Goal: Task Accomplishment & Management: Use online tool/utility

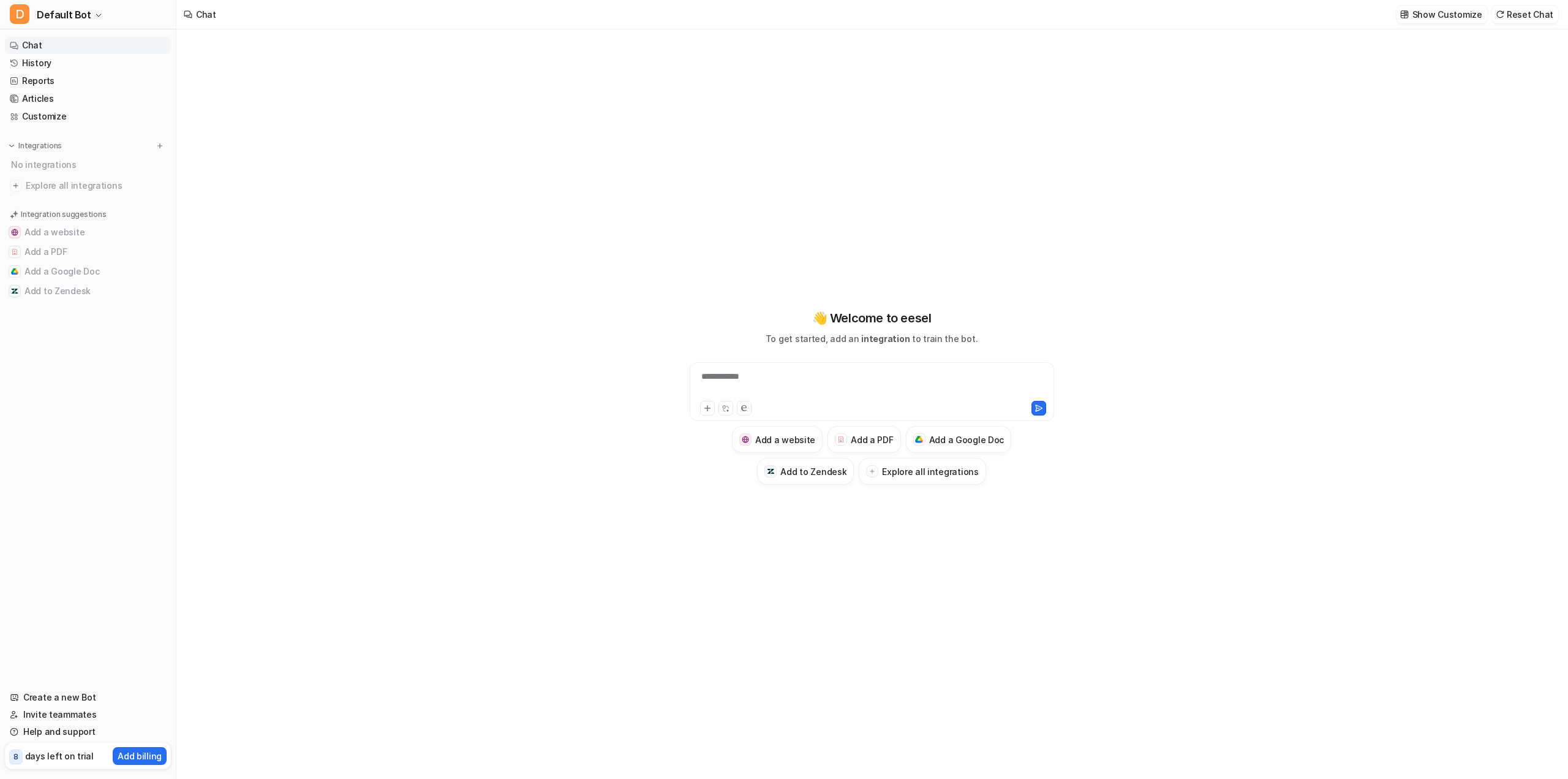
type textarea "**********"
click at [803, 379] on div at bounding box center [872, 384] width 358 height 28
drag, startPoint x: 867, startPoint y: 379, endPoint x: 864, endPoint y: 384, distance: 5.8
click at [867, 379] on div "**********" at bounding box center [872, 384] width 358 height 28
click at [786, 380] on div at bounding box center [872, 384] width 358 height 28
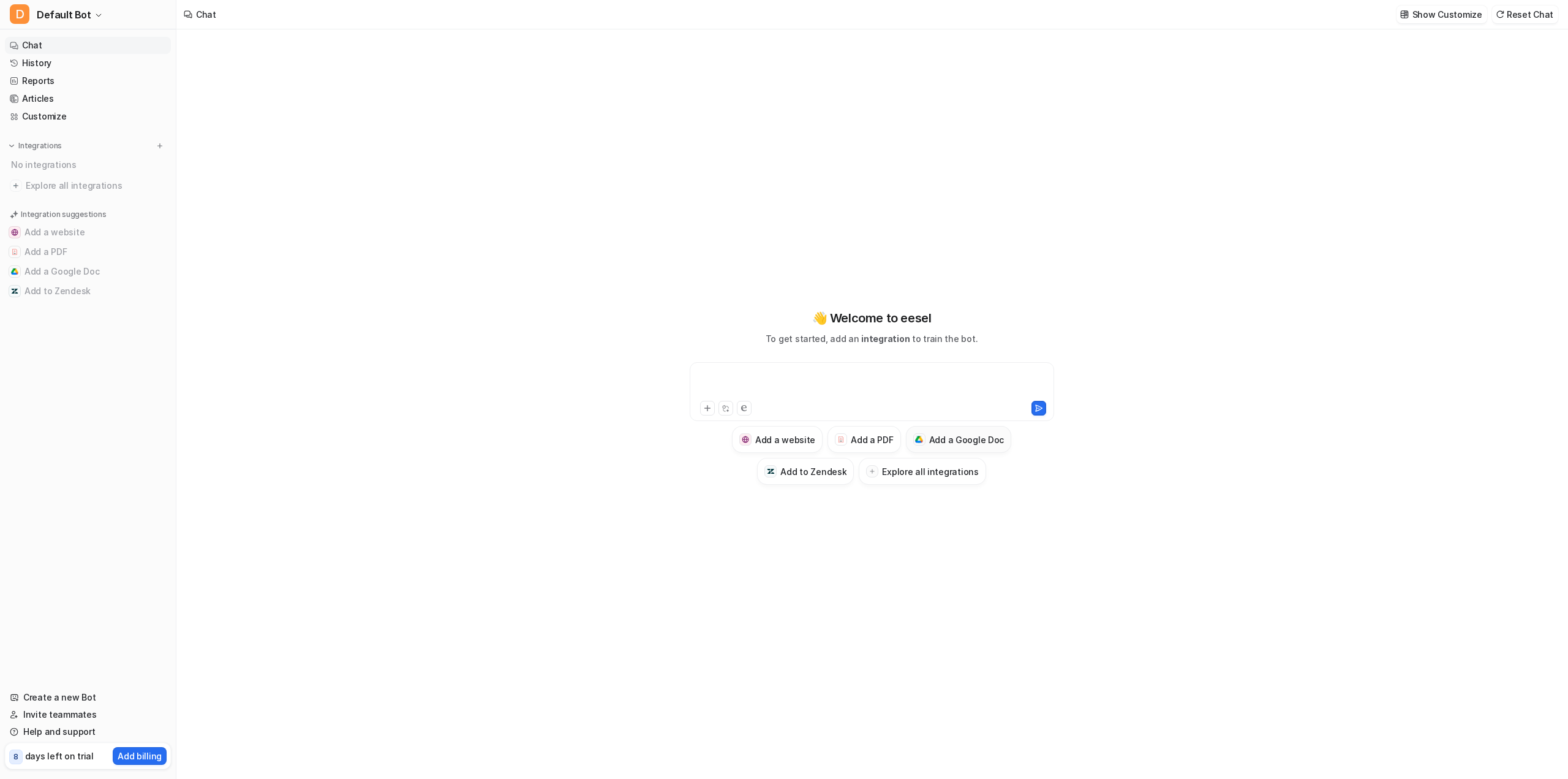
click at [936, 444] on h3 "Add a Google Doc" at bounding box center [967, 440] width 75 height 13
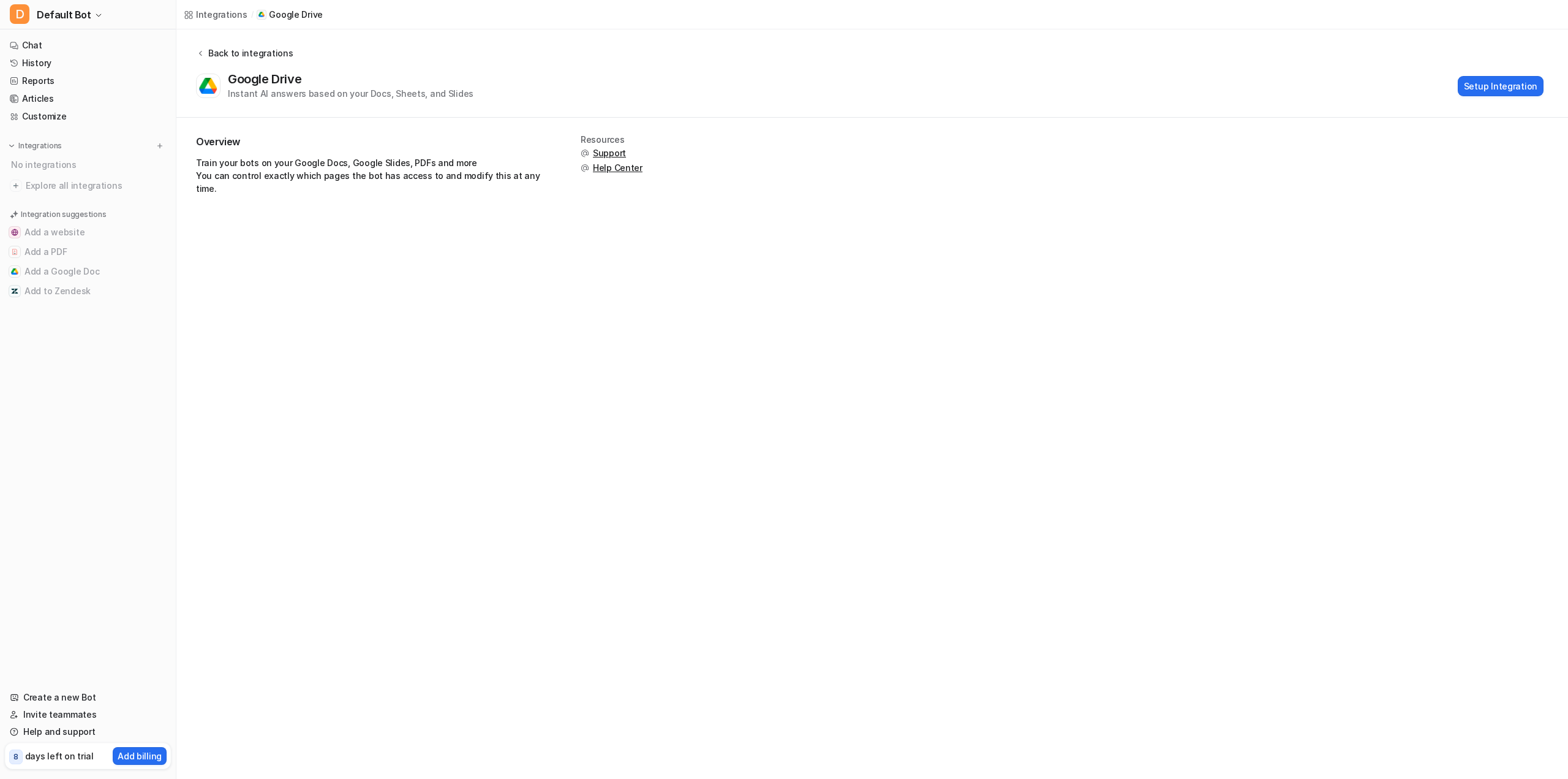
click at [201, 48] on button "Back to integrations" at bounding box center [244, 59] width 96 height 25
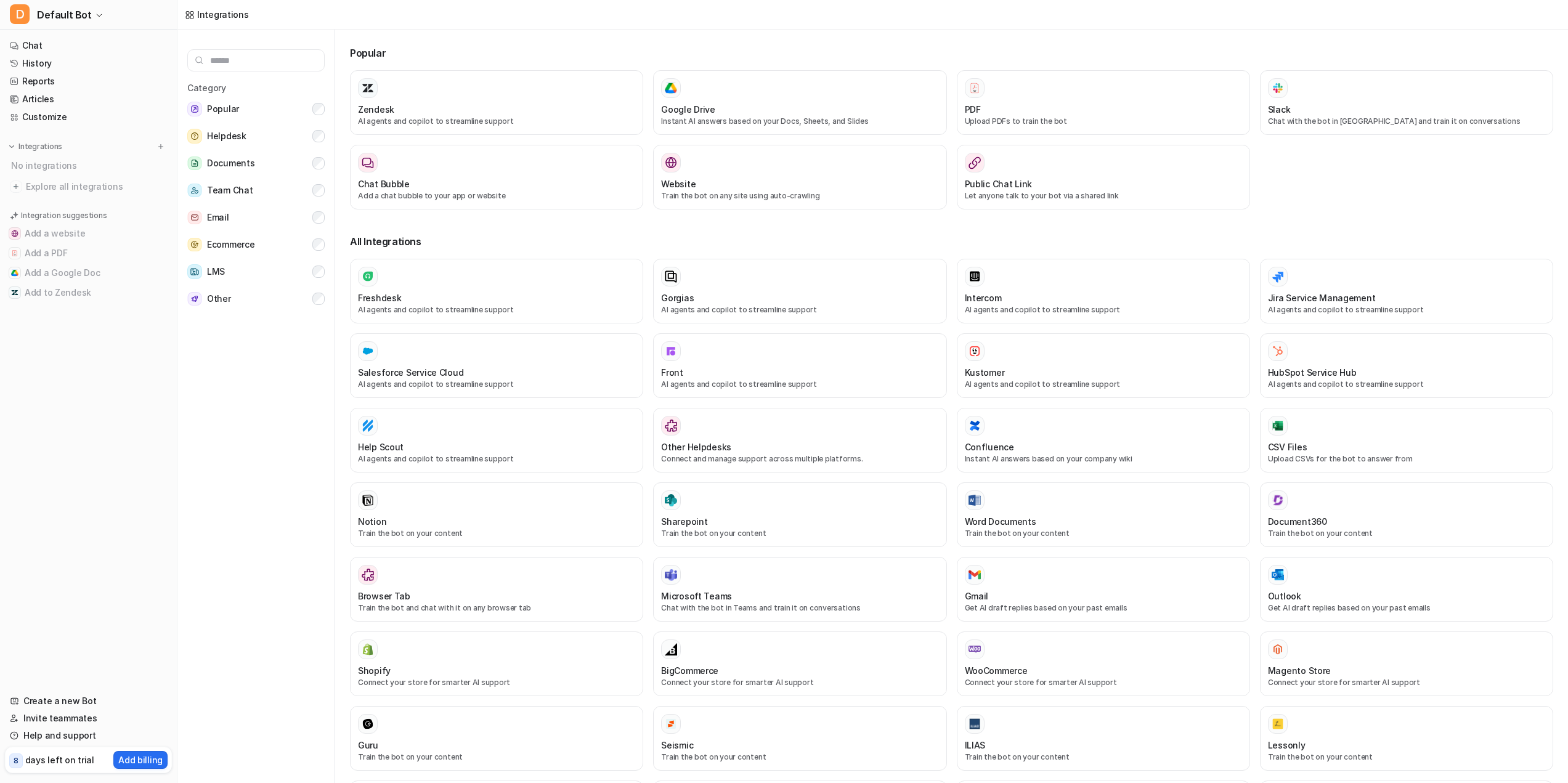
click at [206, 50] on input "text" at bounding box center [256, 60] width 137 height 22
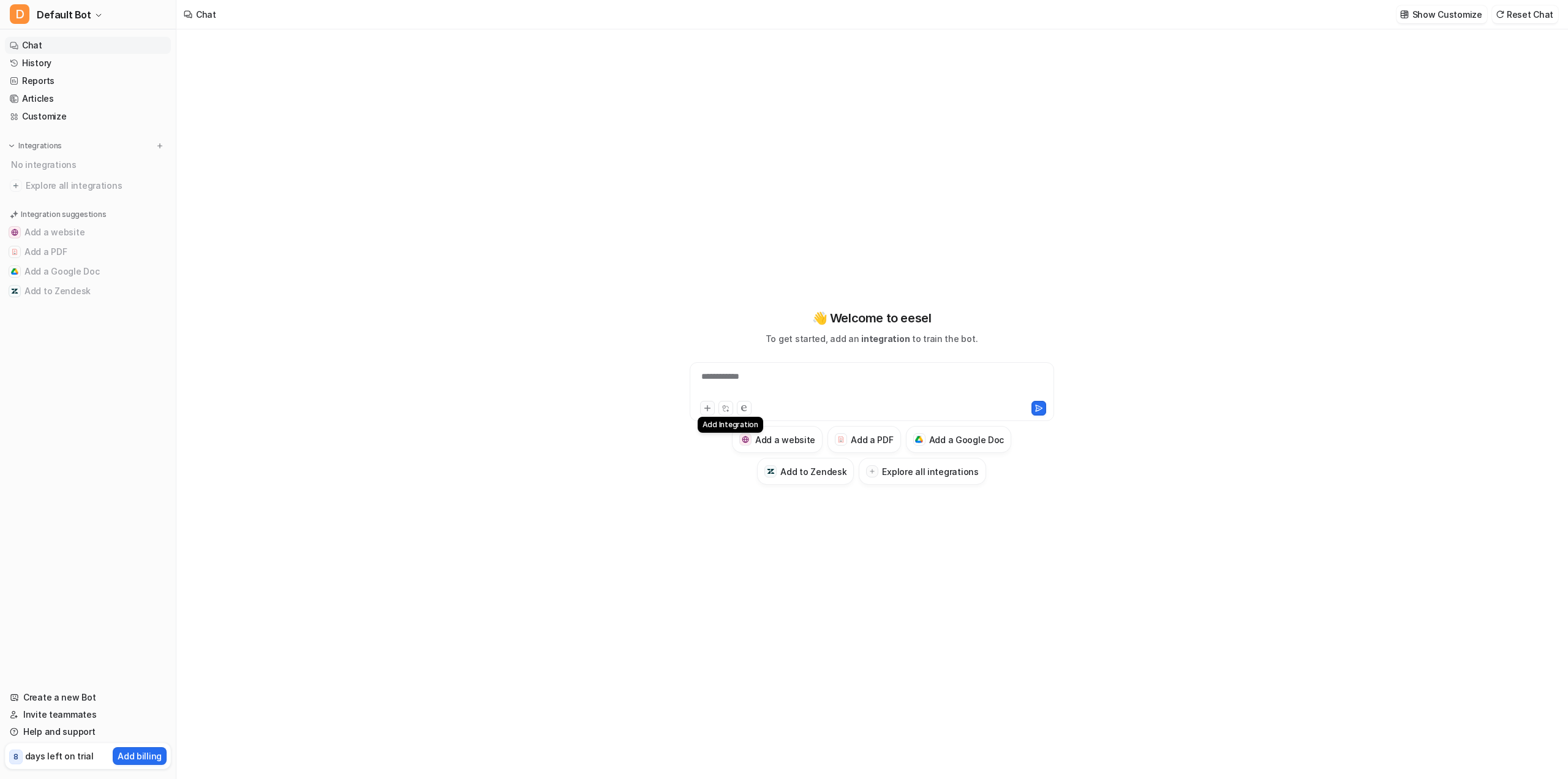
click at [709, 409] on icon at bounding box center [708, 408] width 8 height 8
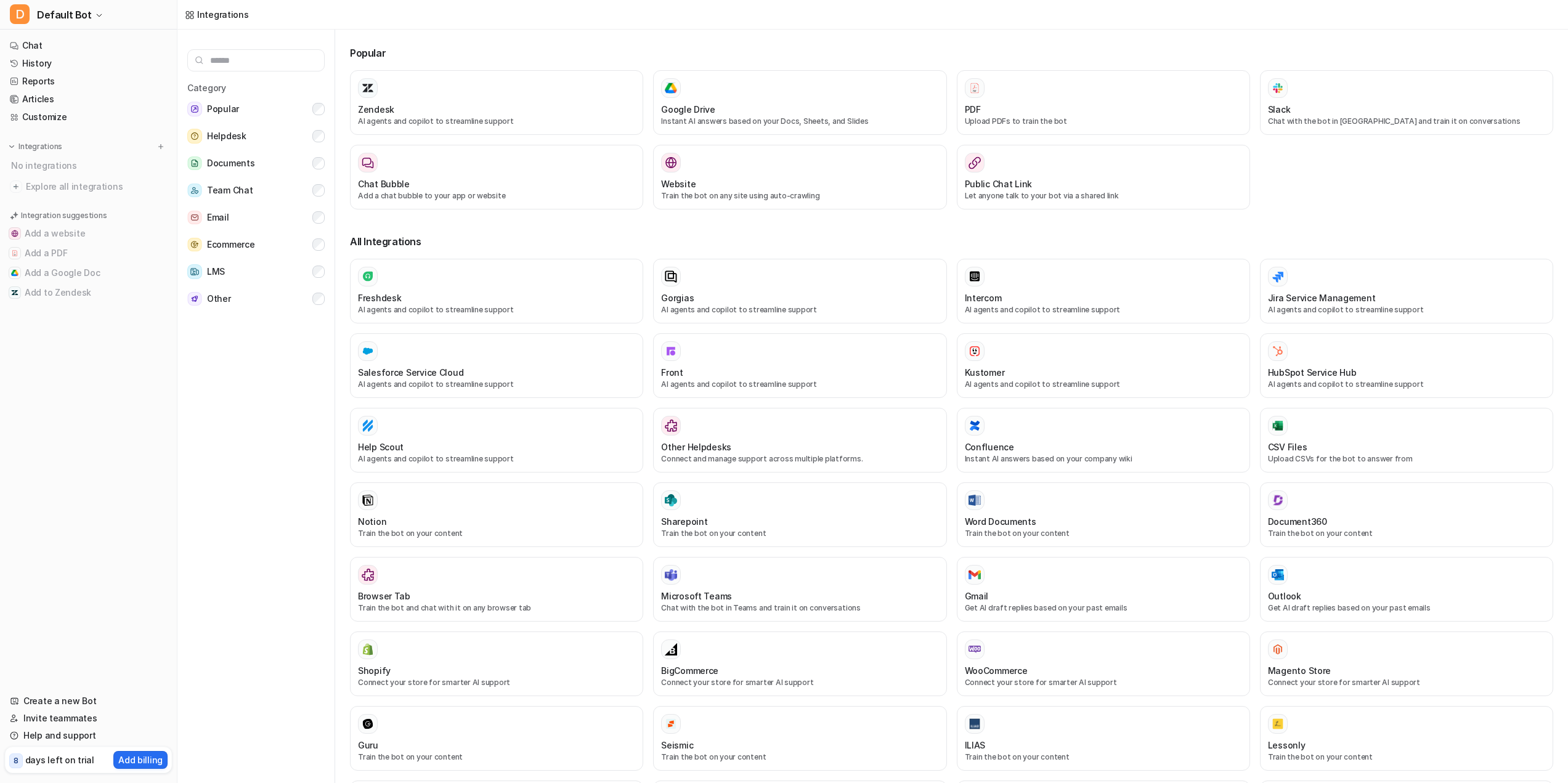
click at [239, 62] on input "text" at bounding box center [256, 60] width 137 height 22
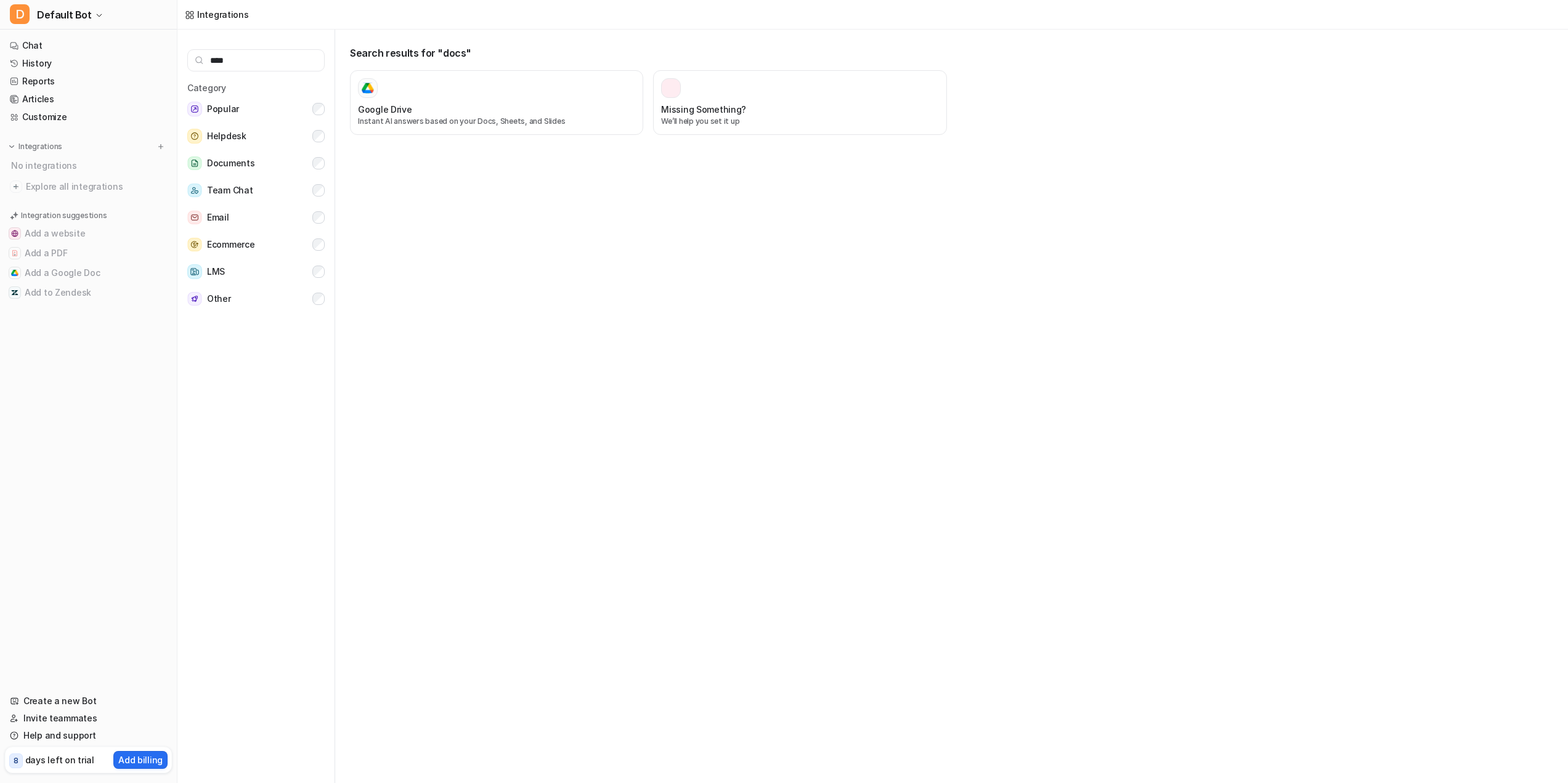
type input "****"
click at [387, 114] on h3 "Google Drive" at bounding box center [385, 109] width 55 height 13
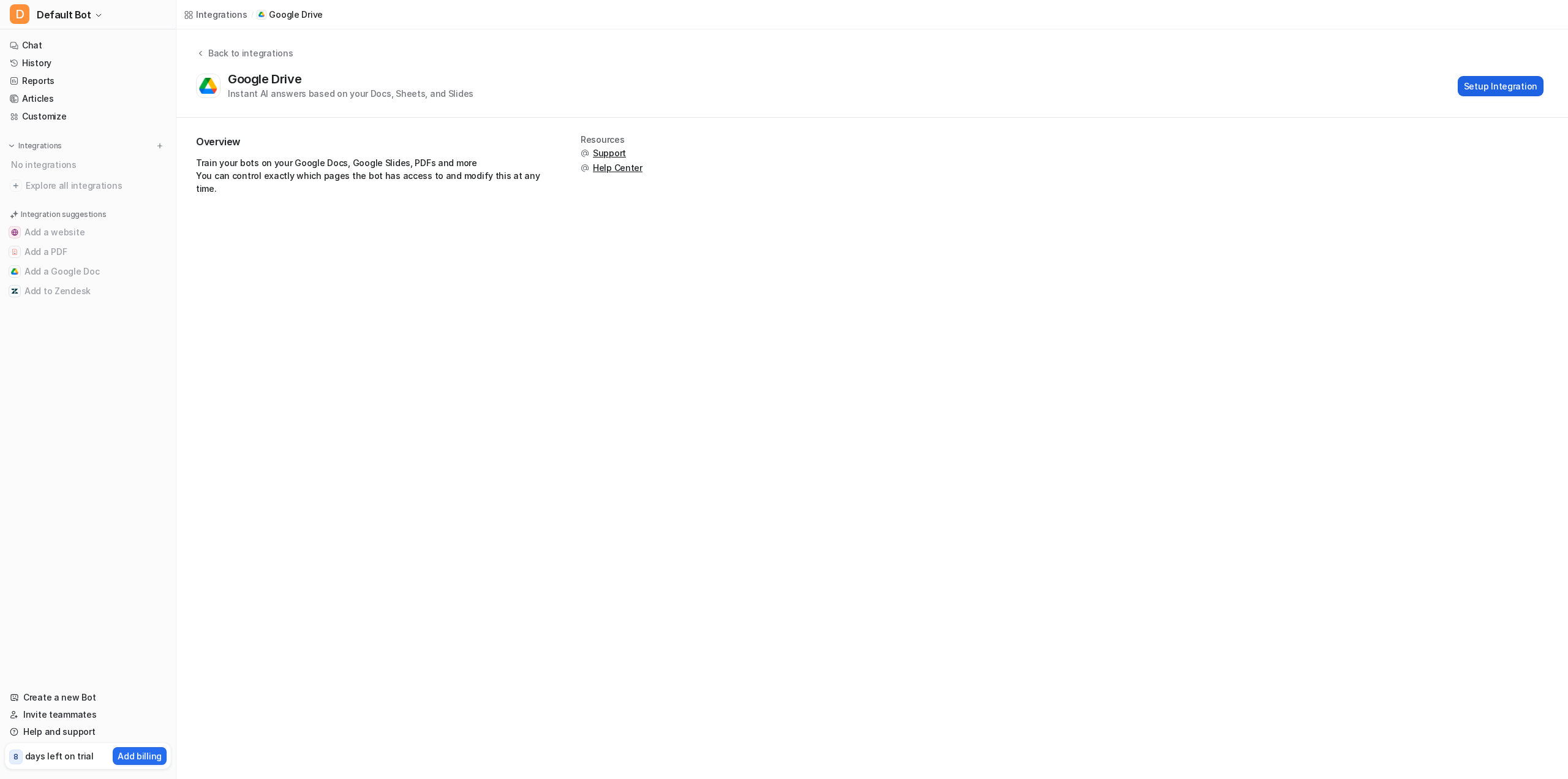
click at [1487, 88] on button "Setup Integration" at bounding box center [1500, 86] width 86 height 20
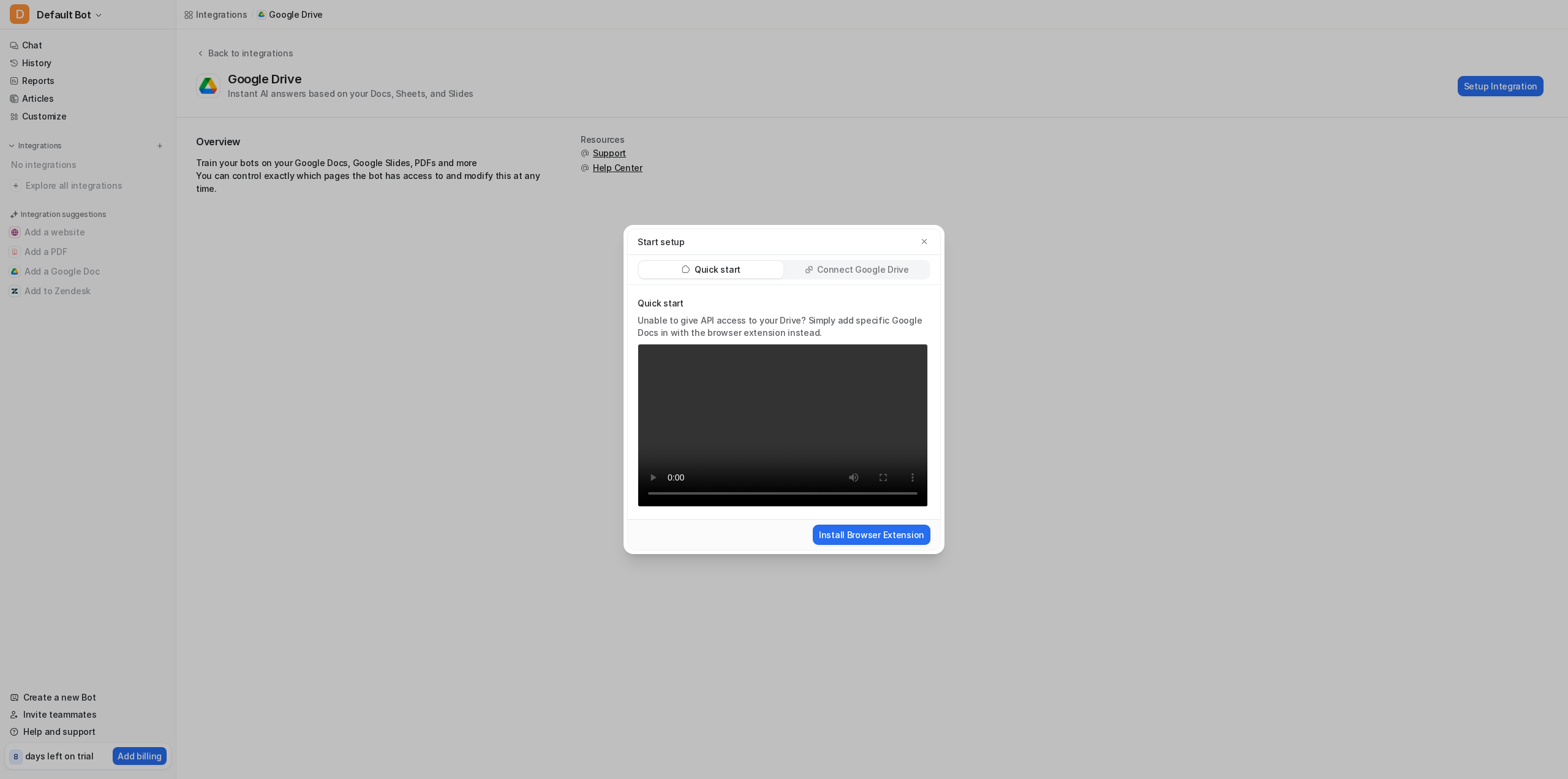
click at [841, 273] on p "Connect Google Drive" at bounding box center [863, 269] width 92 height 12
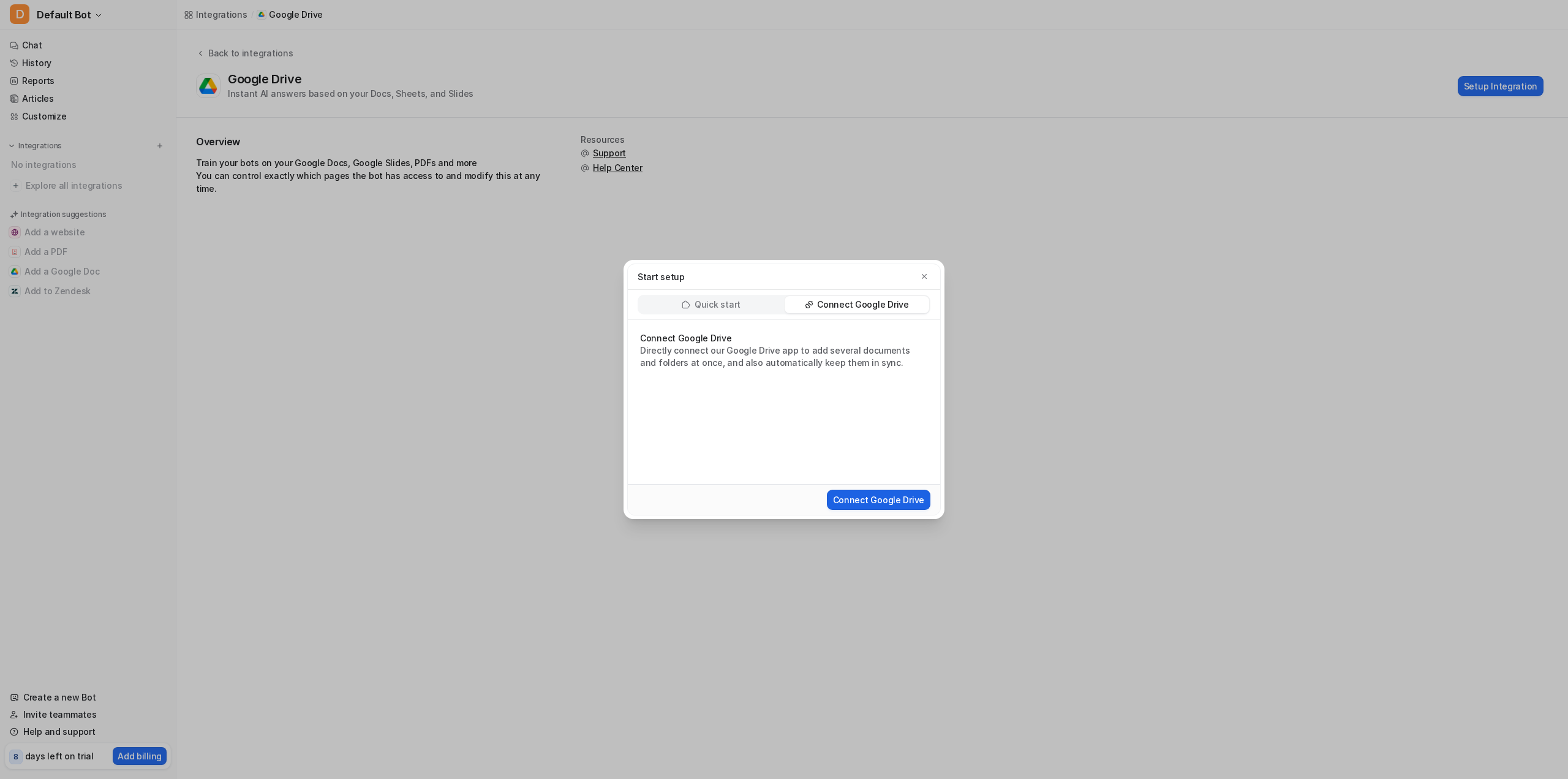
click at [867, 504] on button "Connect Google Drive" at bounding box center [878, 499] width 104 height 20
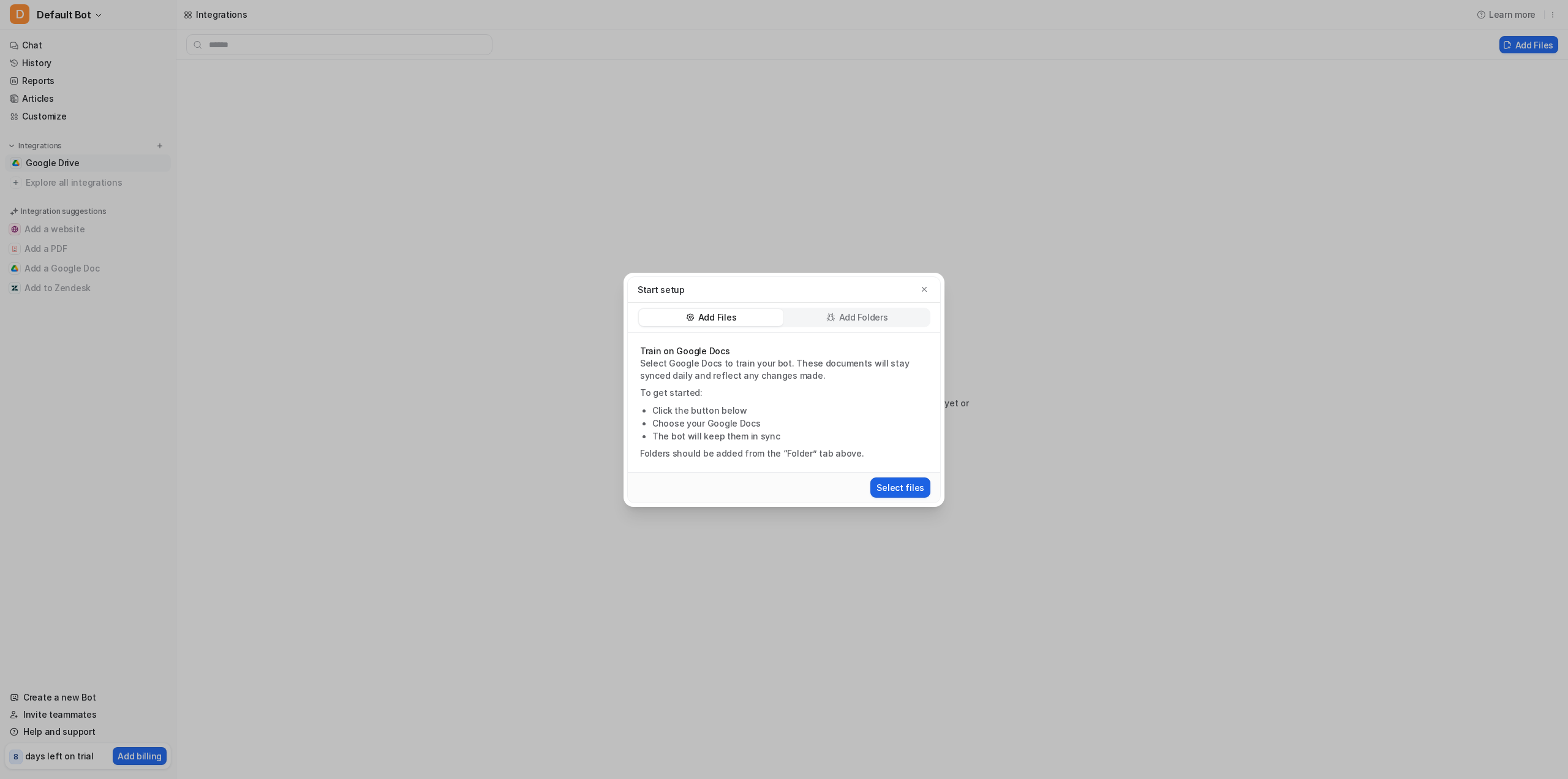
click at [915, 485] on button "Select files" at bounding box center [900, 487] width 60 height 20
click at [910, 482] on button "Select files" at bounding box center [900, 487] width 60 height 20
click at [830, 318] on icon at bounding box center [830, 317] width 9 height 9
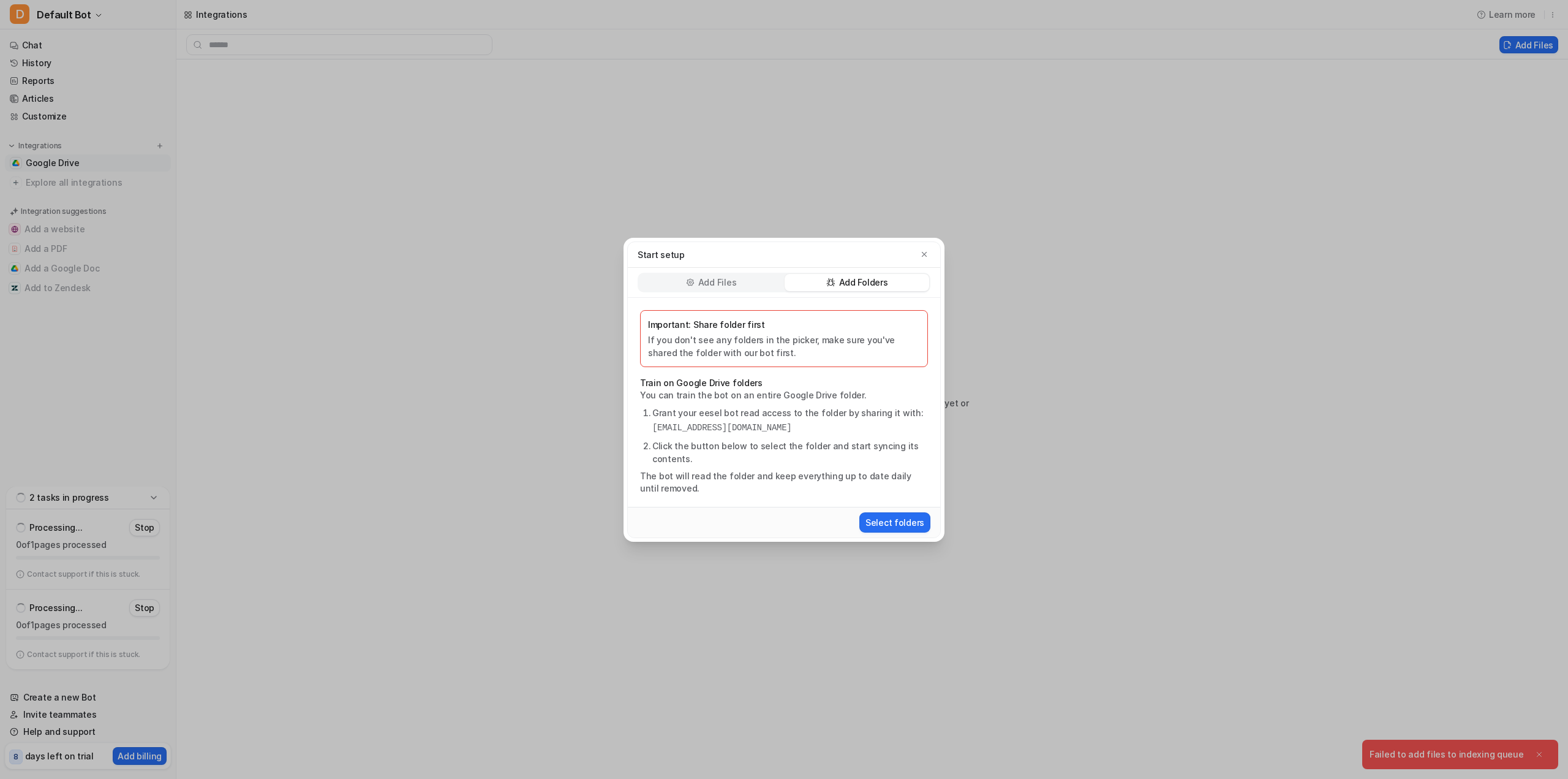
click at [745, 282] on div "Add Files" at bounding box center [710, 282] width 144 height 17
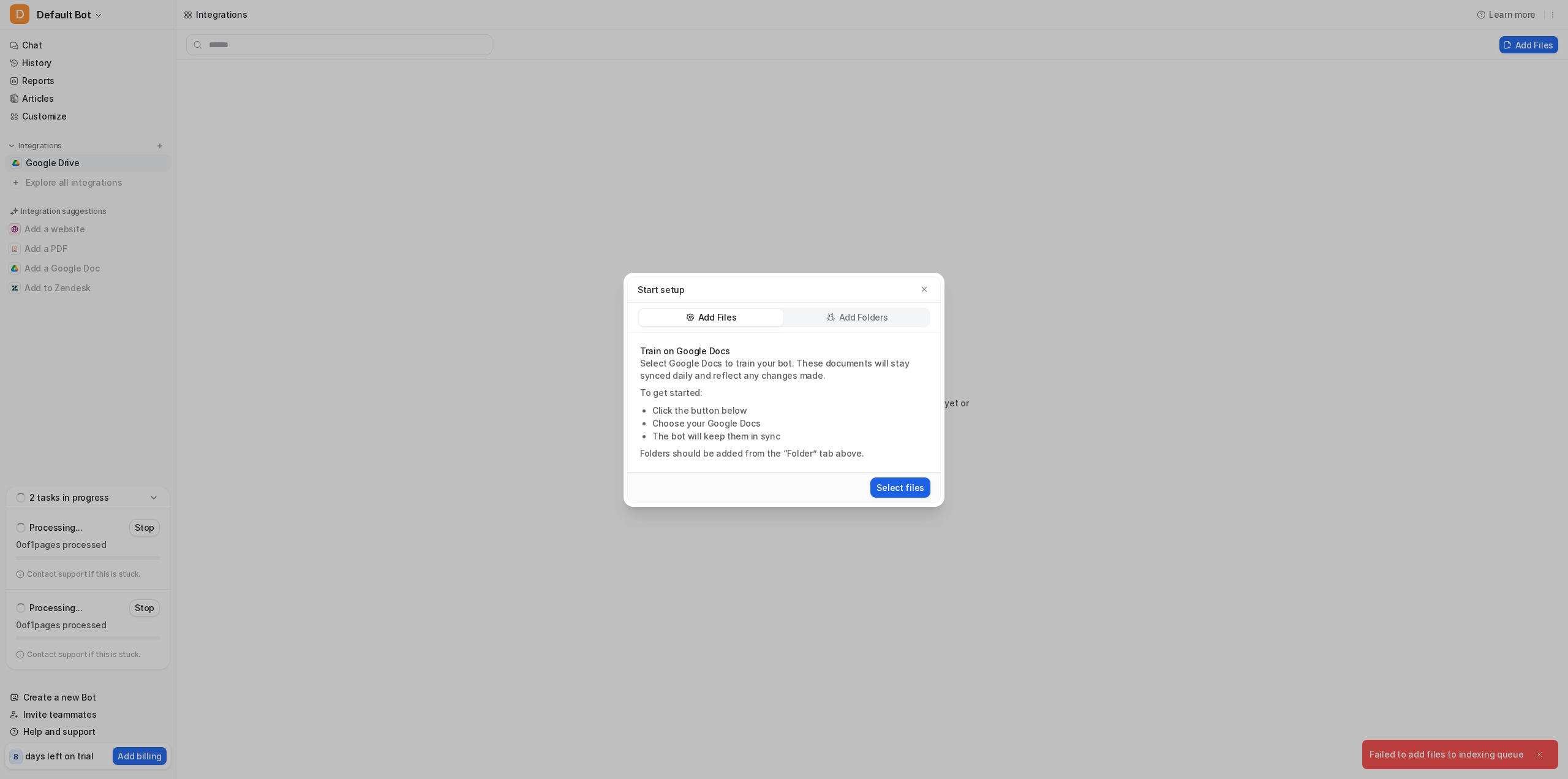
click at [901, 491] on button "Select files" at bounding box center [900, 487] width 60 height 20
click at [928, 279] on div "Start setup" at bounding box center [784, 289] width 313 height 26
click at [929, 284] on div "Start setup" at bounding box center [784, 289] width 293 height 13
click at [924, 289] on icon "button" at bounding box center [924, 288] width 5 height 5
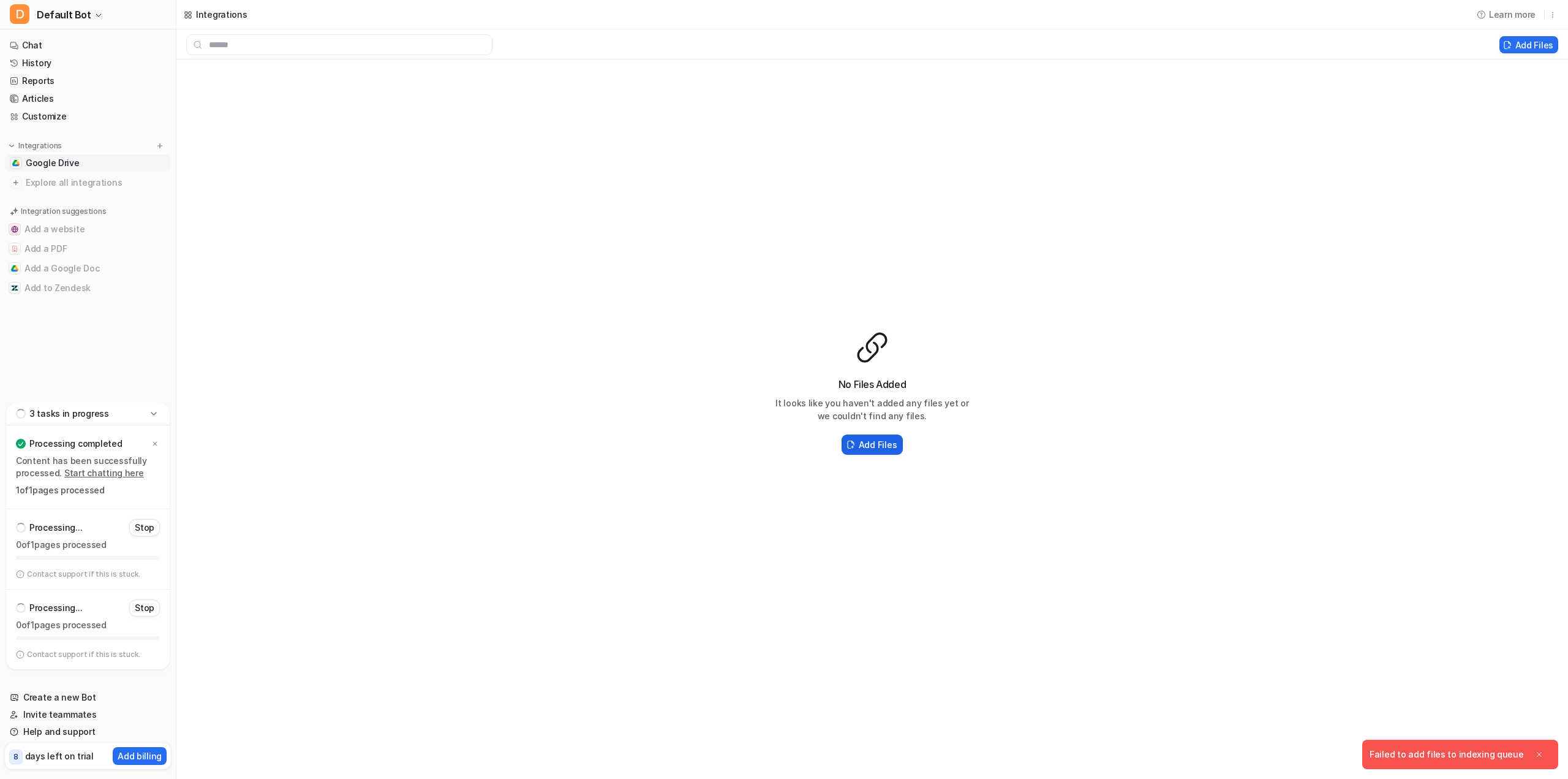
click at [866, 442] on h2 "Add Files" at bounding box center [877, 444] width 38 height 13
click at [1538, 56] on div "Add Files" at bounding box center [872, 44] width 1391 height 30
click at [1539, 44] on button "Add Files" at bounding box center [1529, 44] width 59 height 17
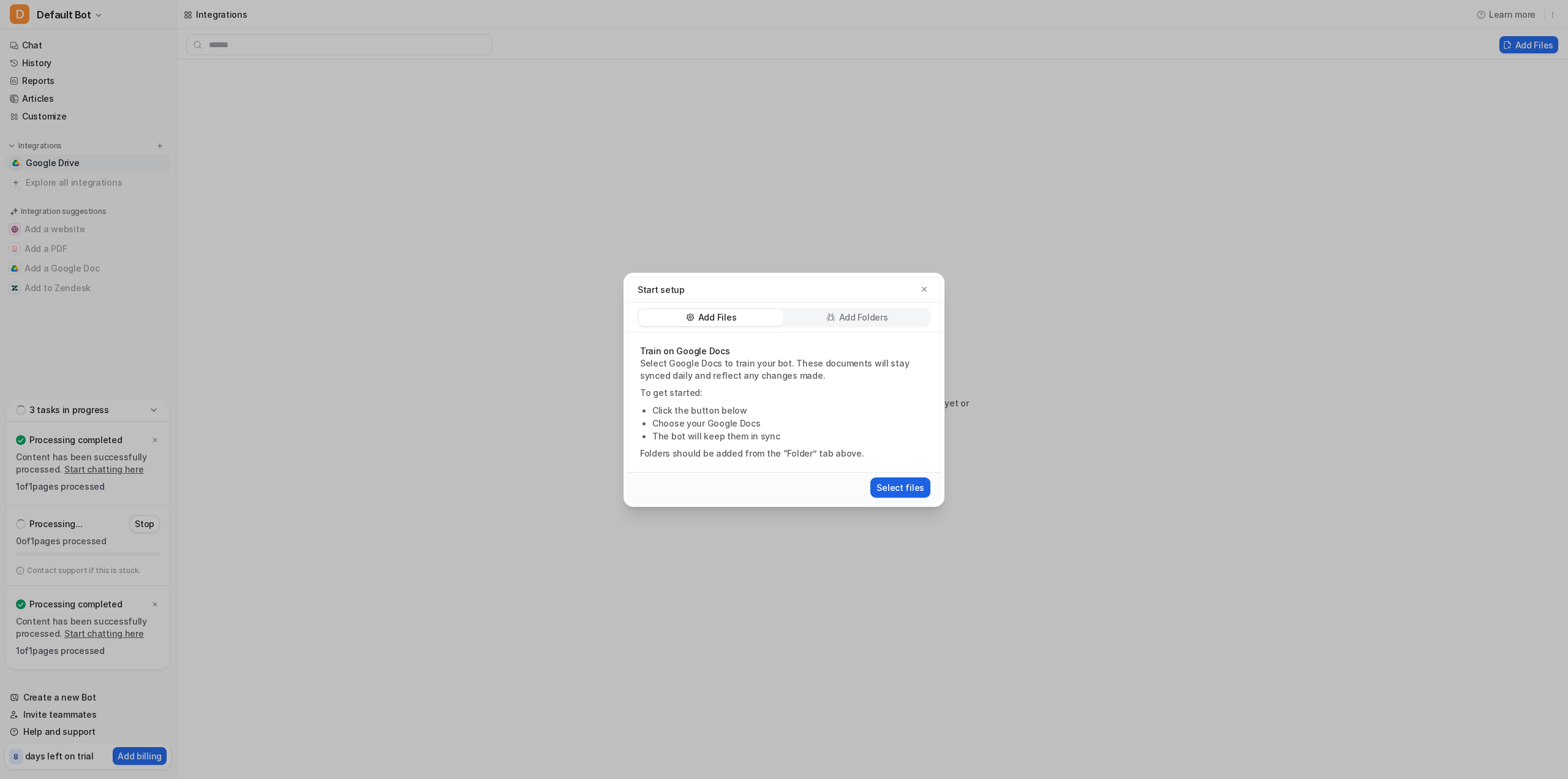
click at [888, 483] on button "Select files" at bounding box center [900, 487] width 60 height 20
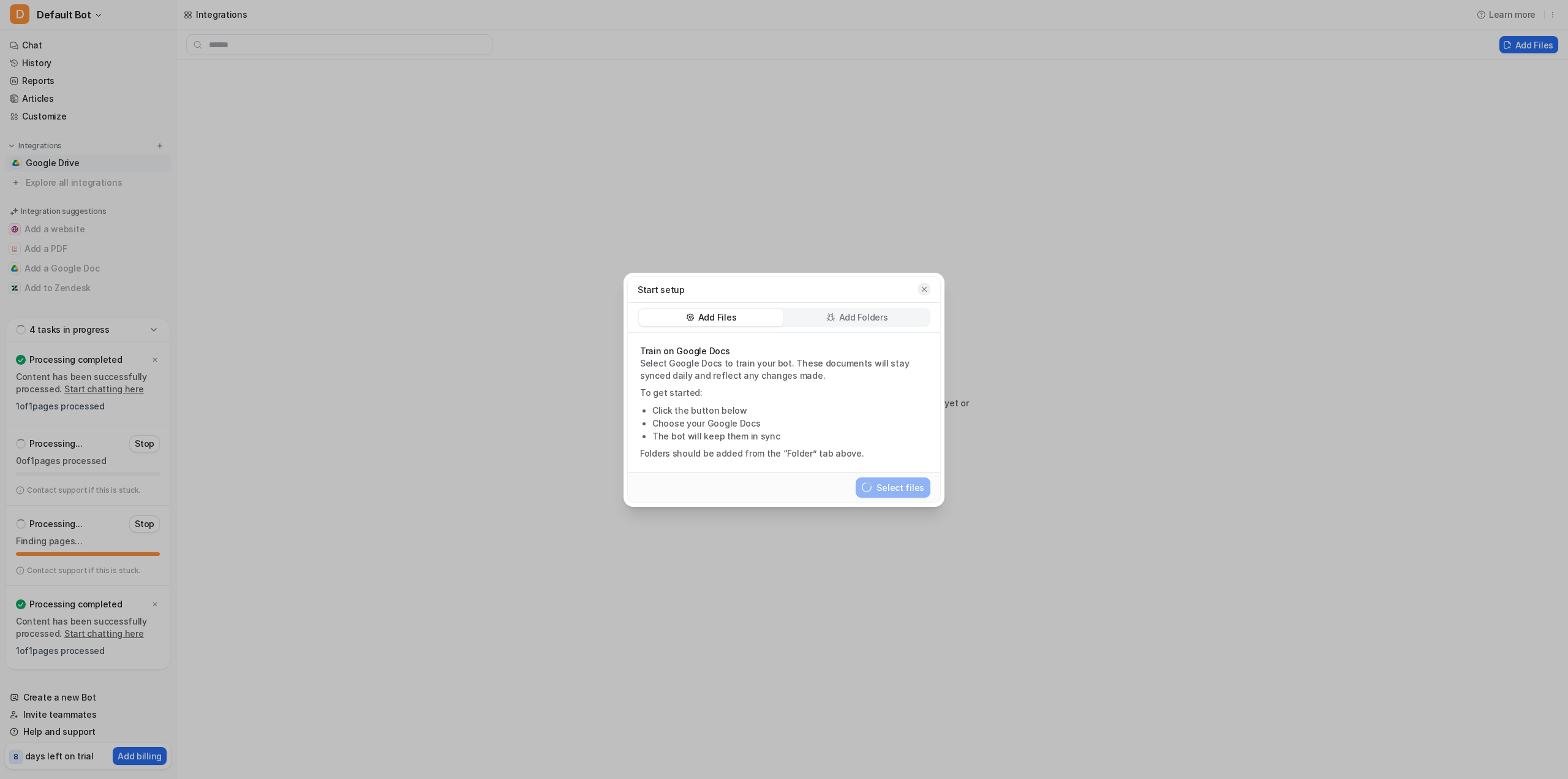
click at [924, 289] on icon "button" at bounding box center [924, 288] width 5 height 5
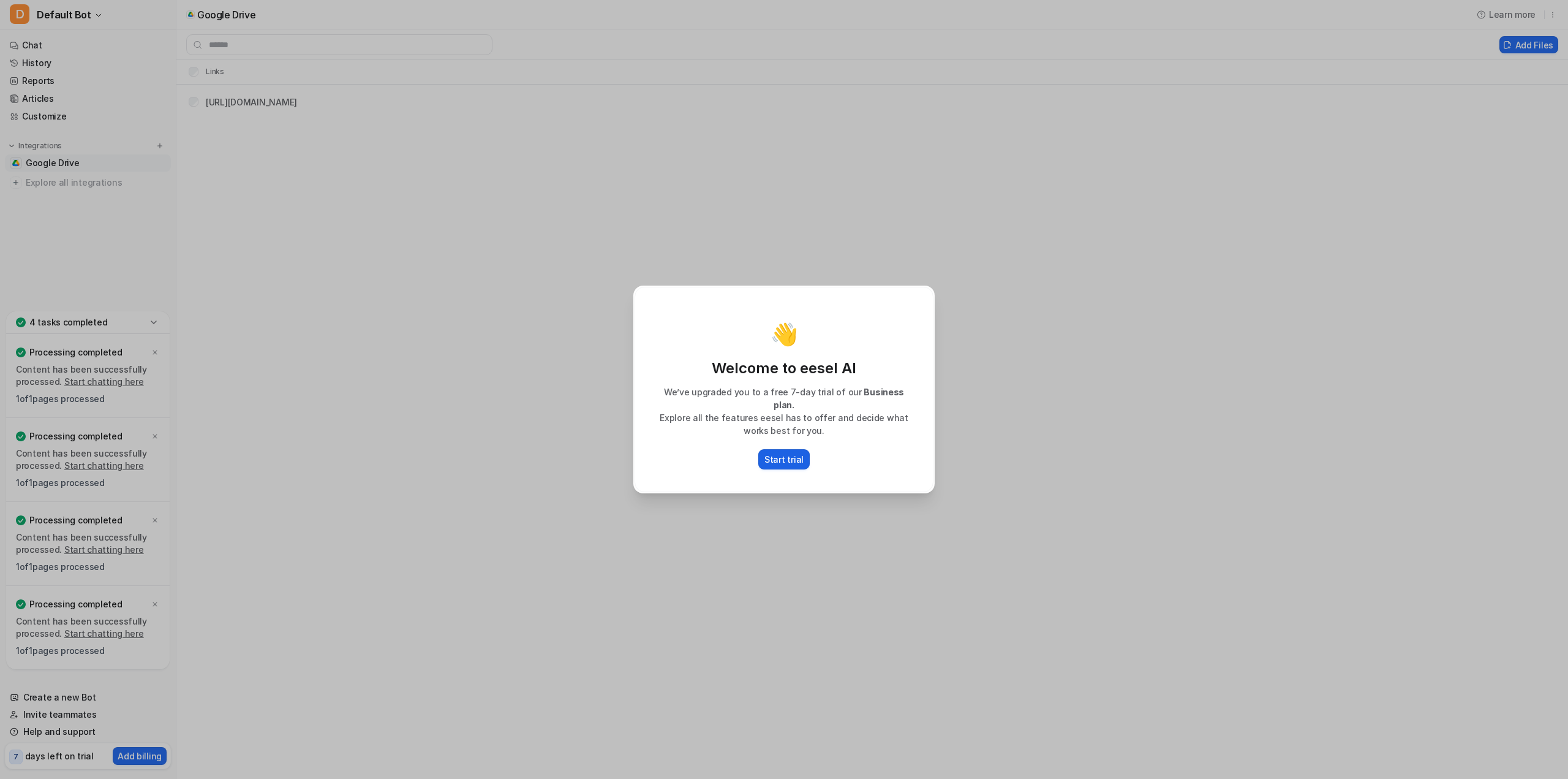
click at [786, 453] on p "Start trial" at bounding box center [784, 459] width 39 height 13
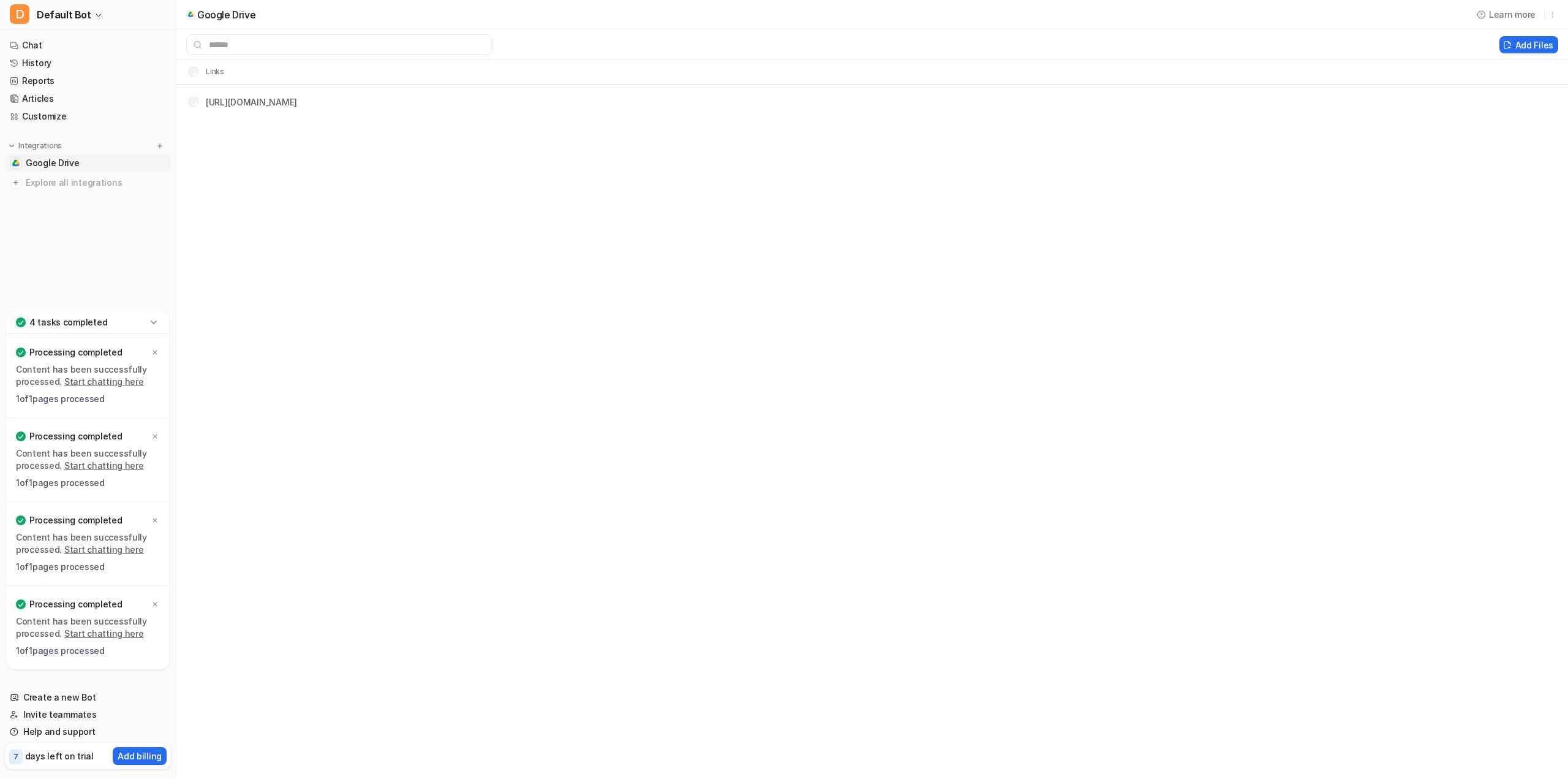
click at [156, 323] on icon at bounding box center [153, 322] width 12 height 12
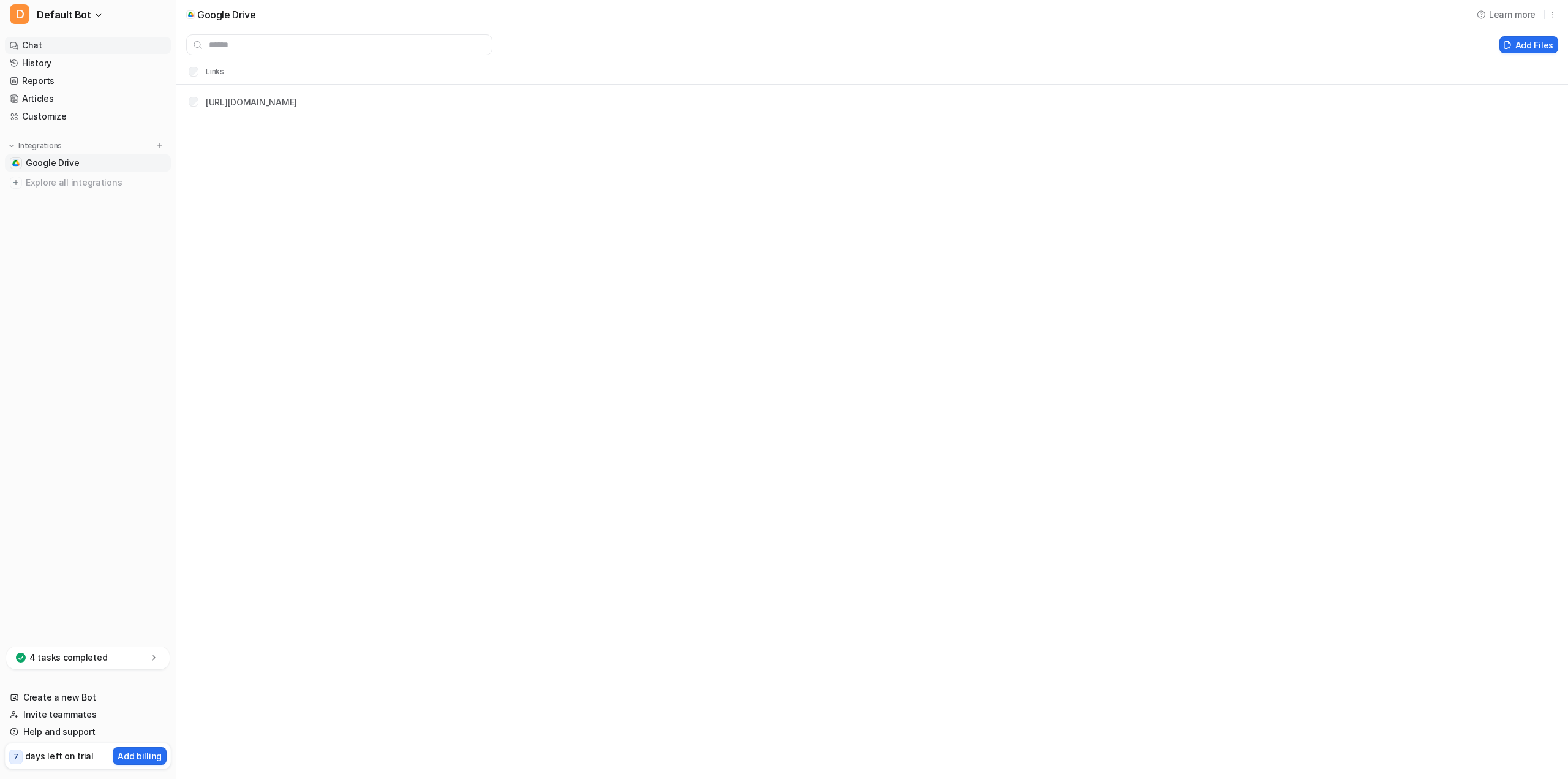
click at [74, 49] on link "Chat" at bounding box center [88, 45] width 166 height 17
type textarea "**********"
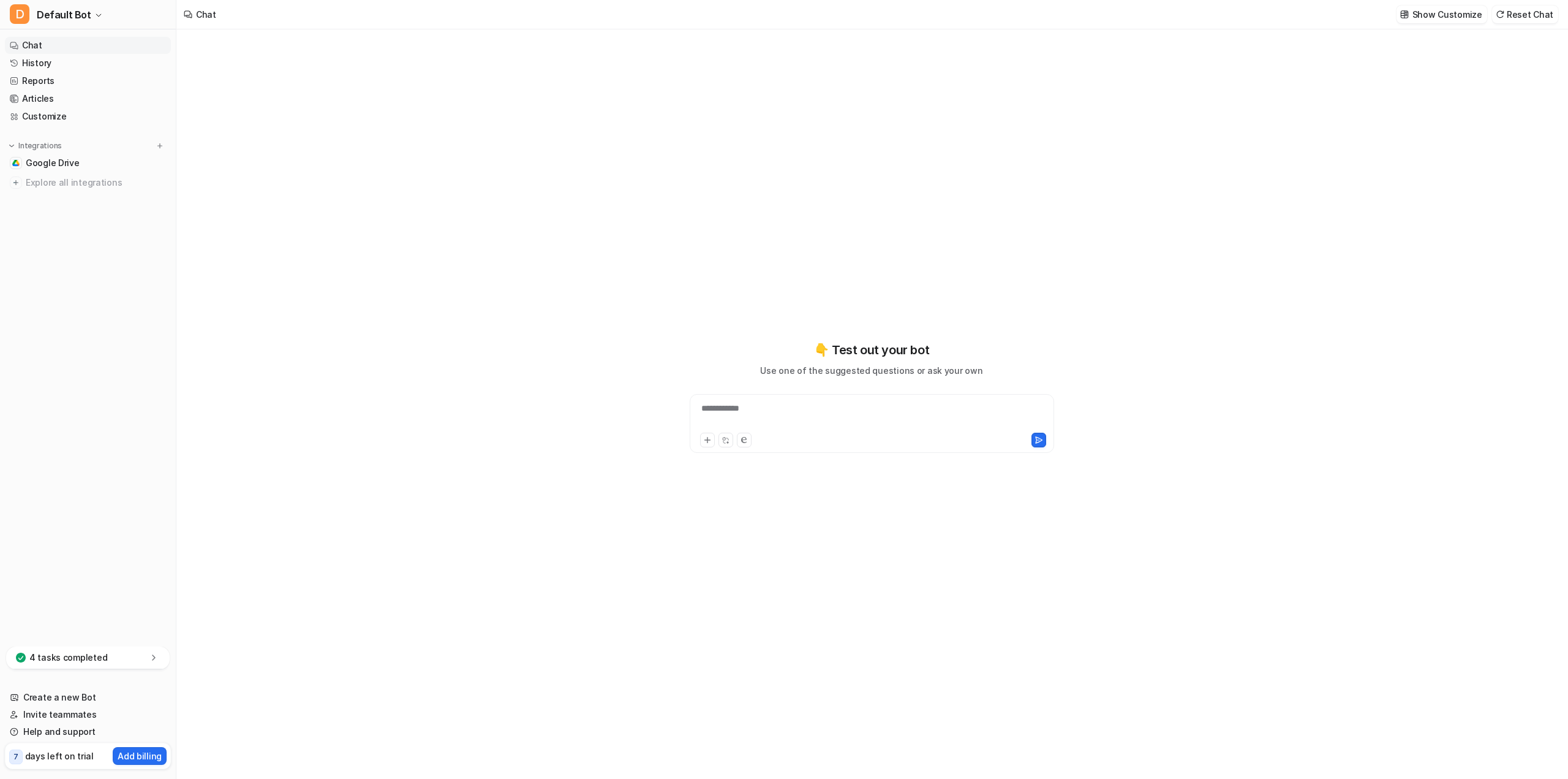
click at [778, 416] on div "**********" at bounding box center [872, 416] width 358 height 28
paste div
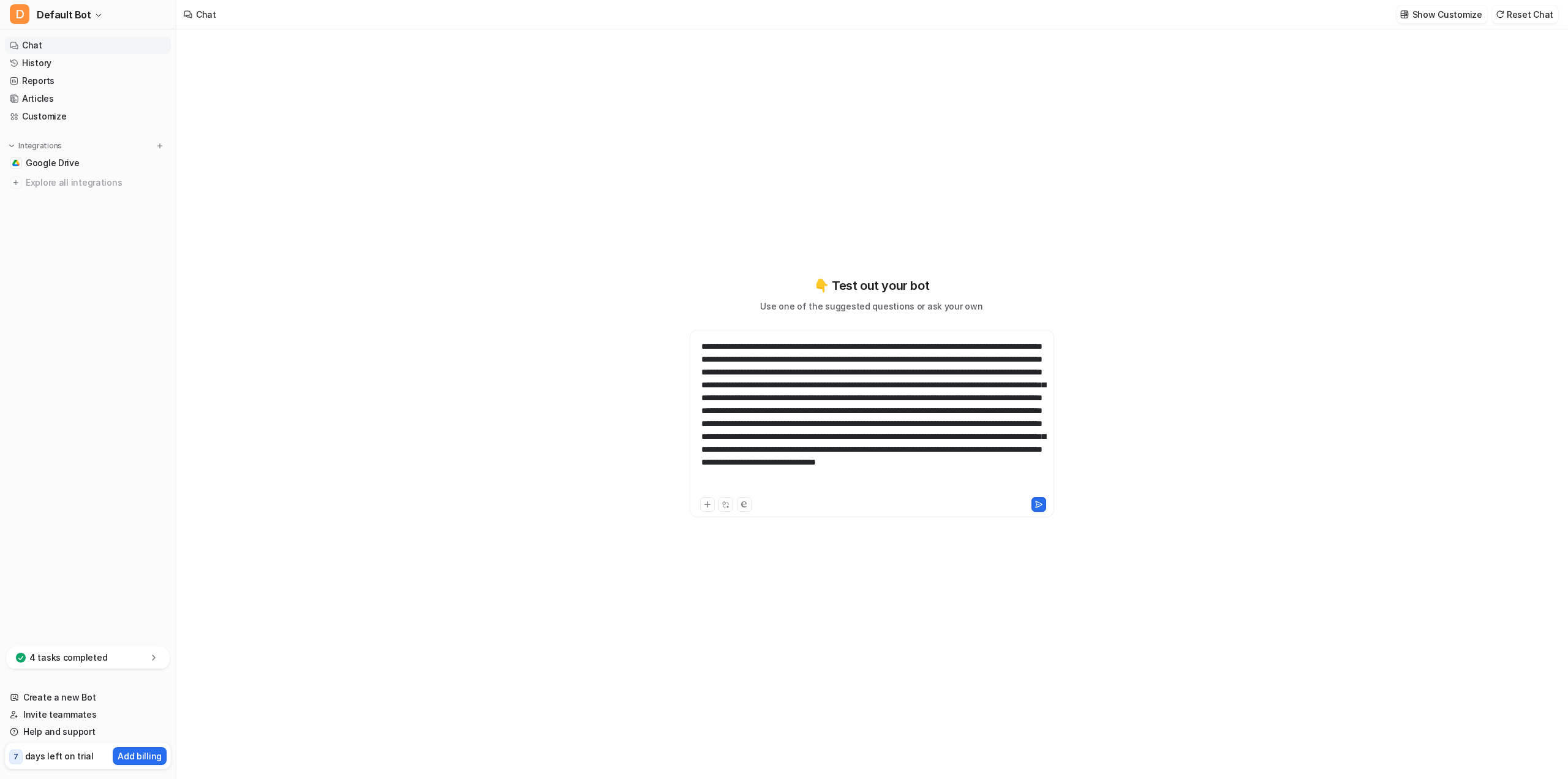
scroll to position [614, 0]
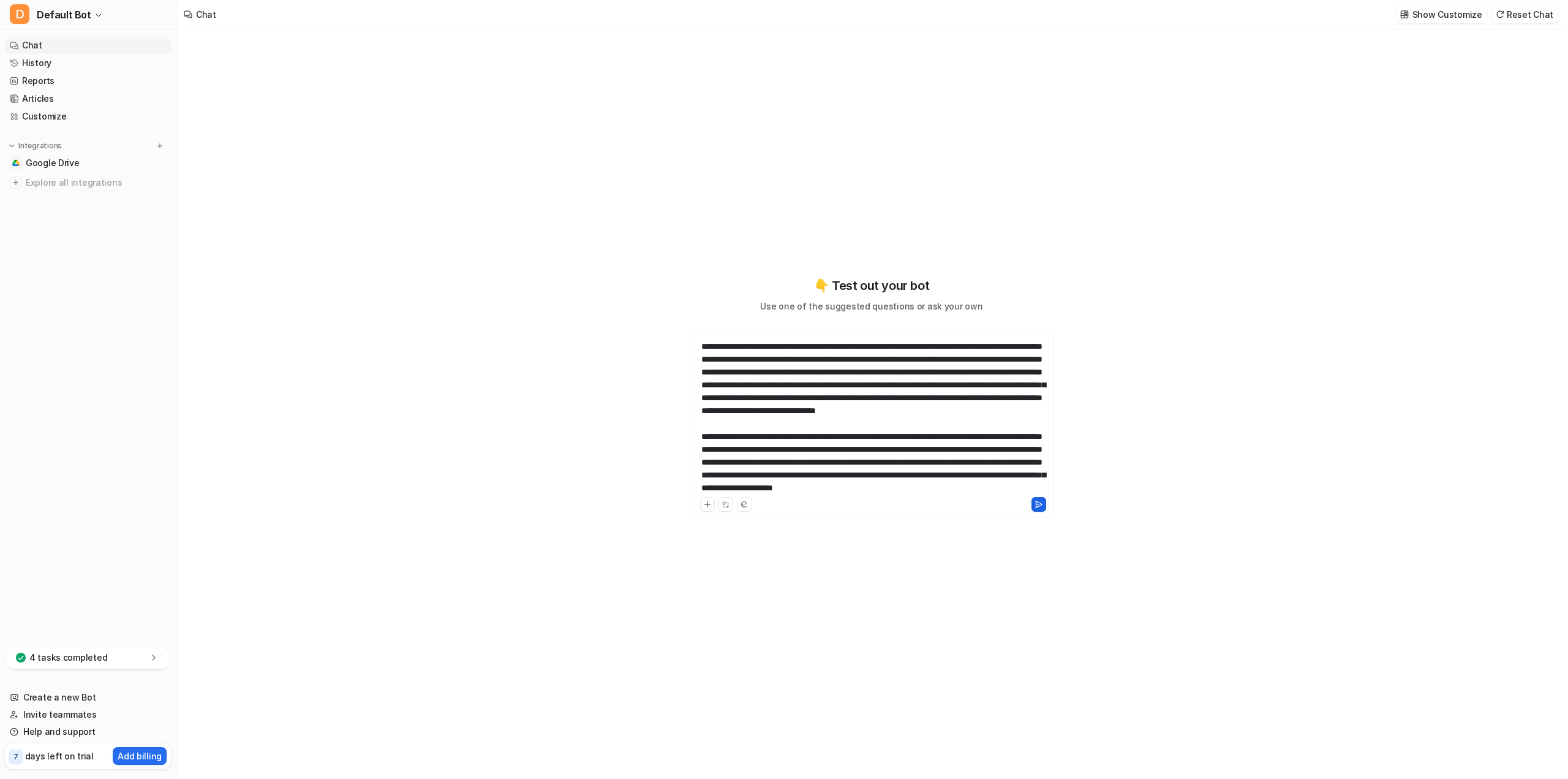
click at [1043, 500] on button at bounding box center [1039, 504] width 15 height 15
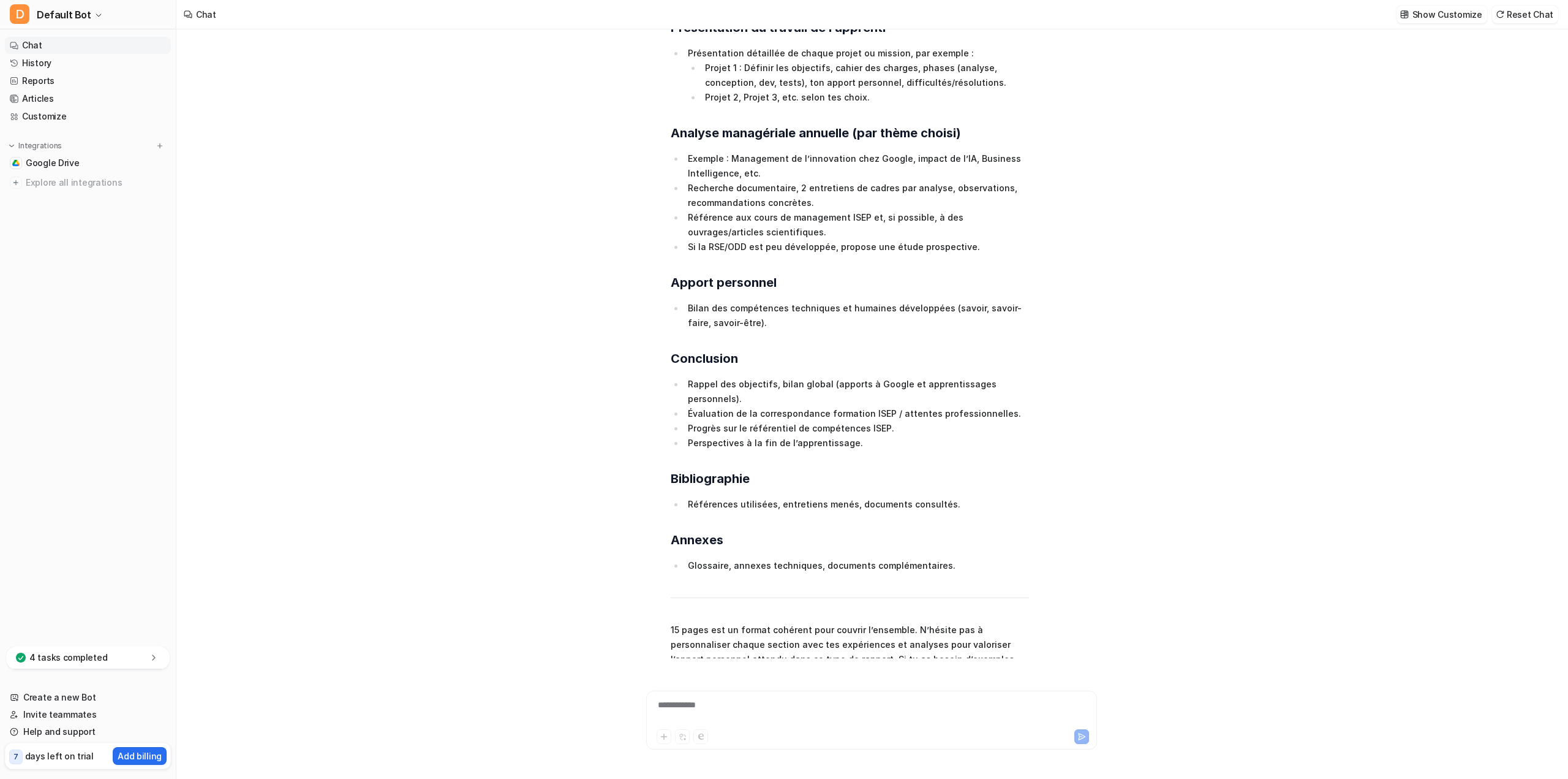
scroll to position [1535, 0]
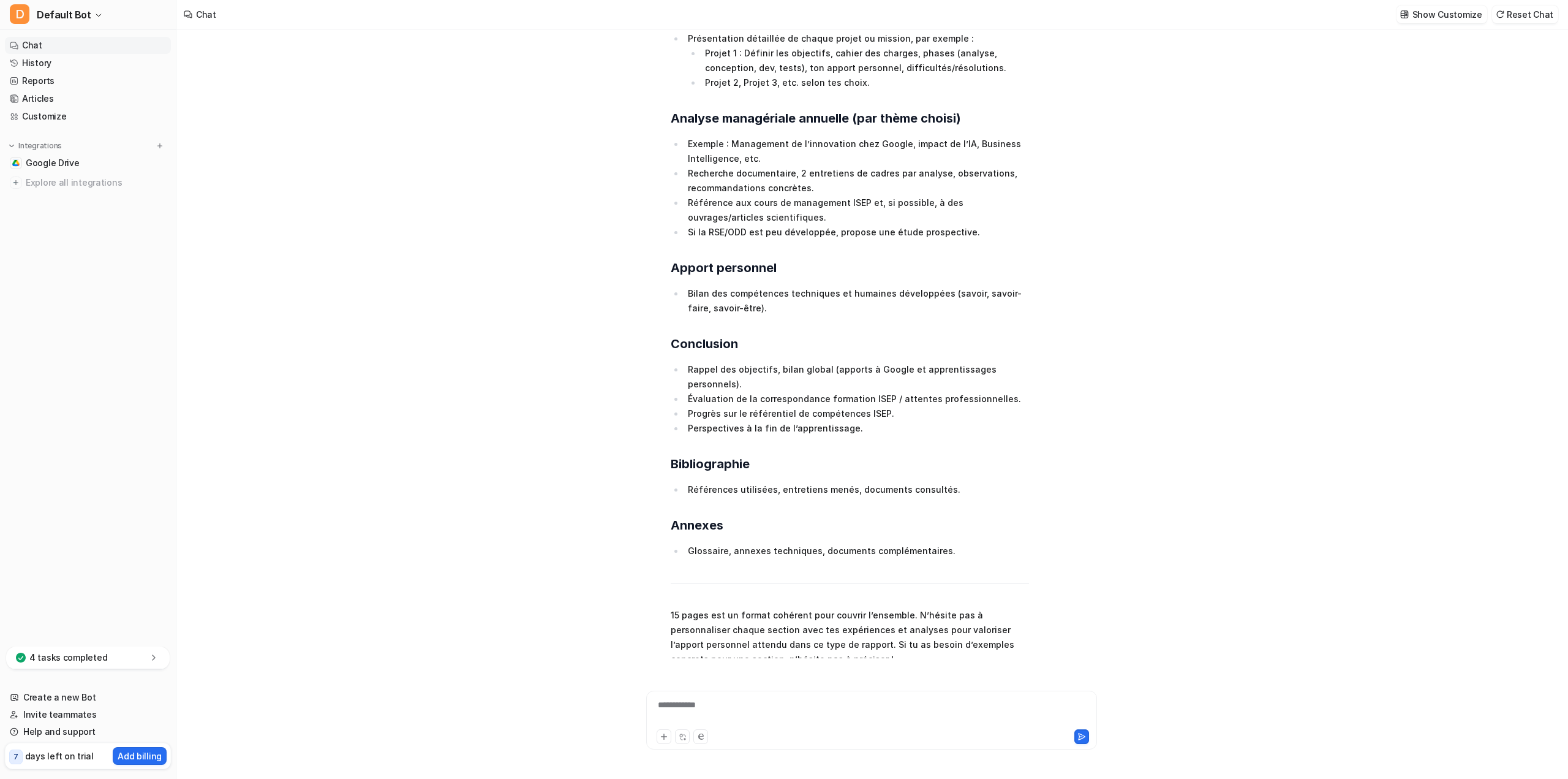
click at [962, 686] on icon at bounding box center [962, 690] width 8 height 8
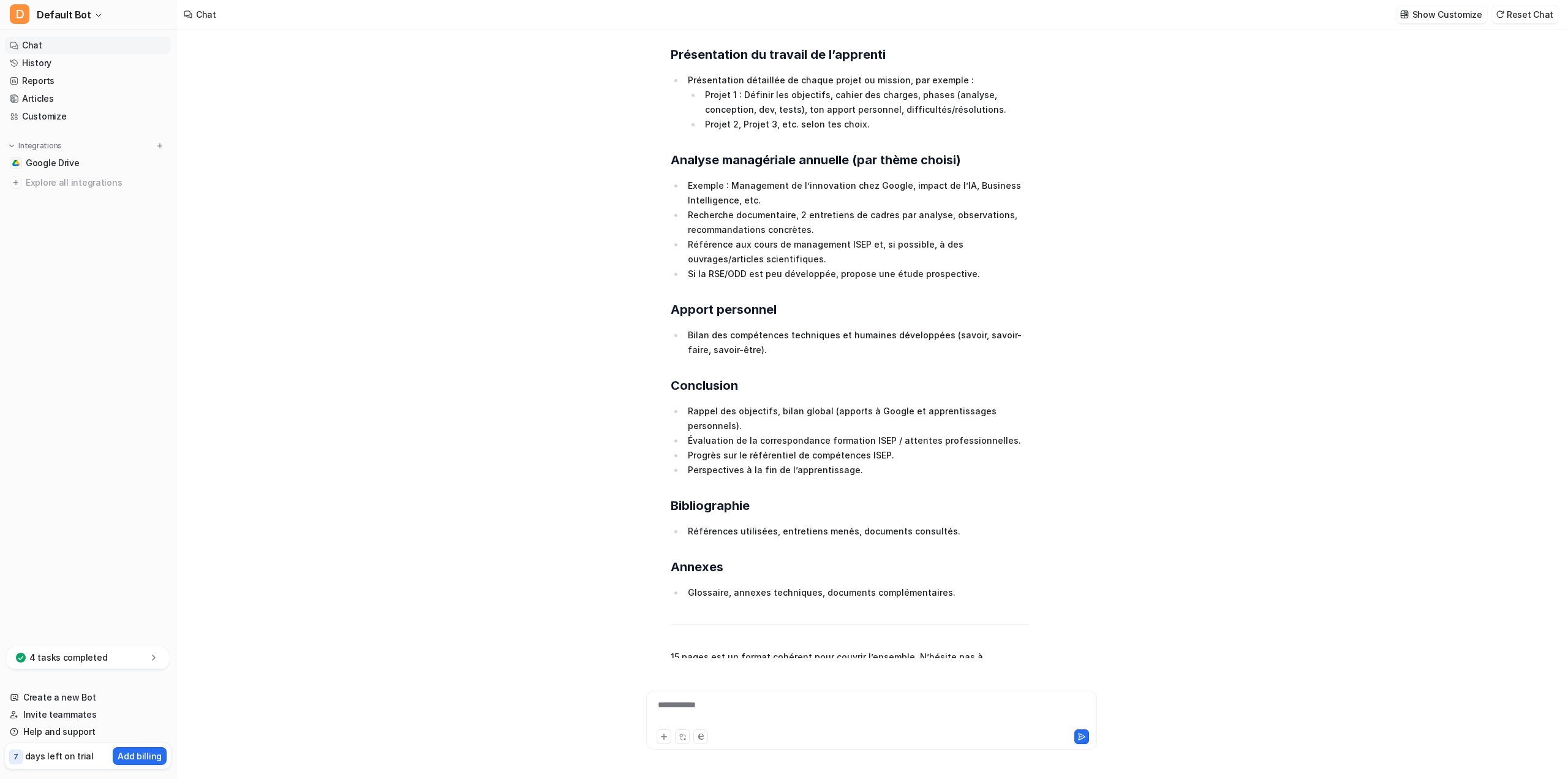
scroll to position [1492, 0]
drag, startPoint x: 717, startPoint y: 716, endPoint x: 736, endPoint y: 711, distance: 19.6
click at [720, 716] on div "**********" at bounding box center [871, 713] width 444 height 28
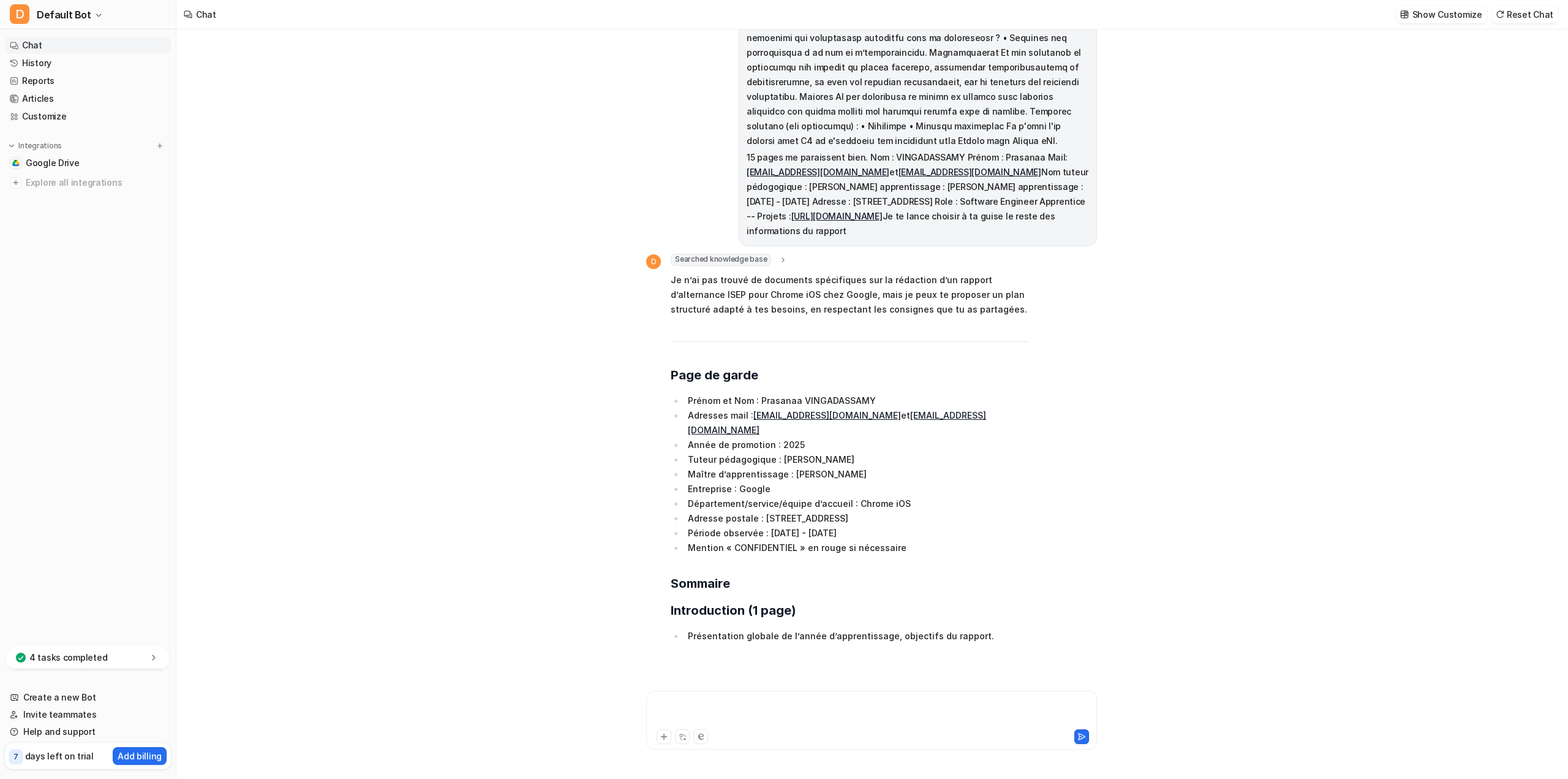
scroll to position [512, 0]
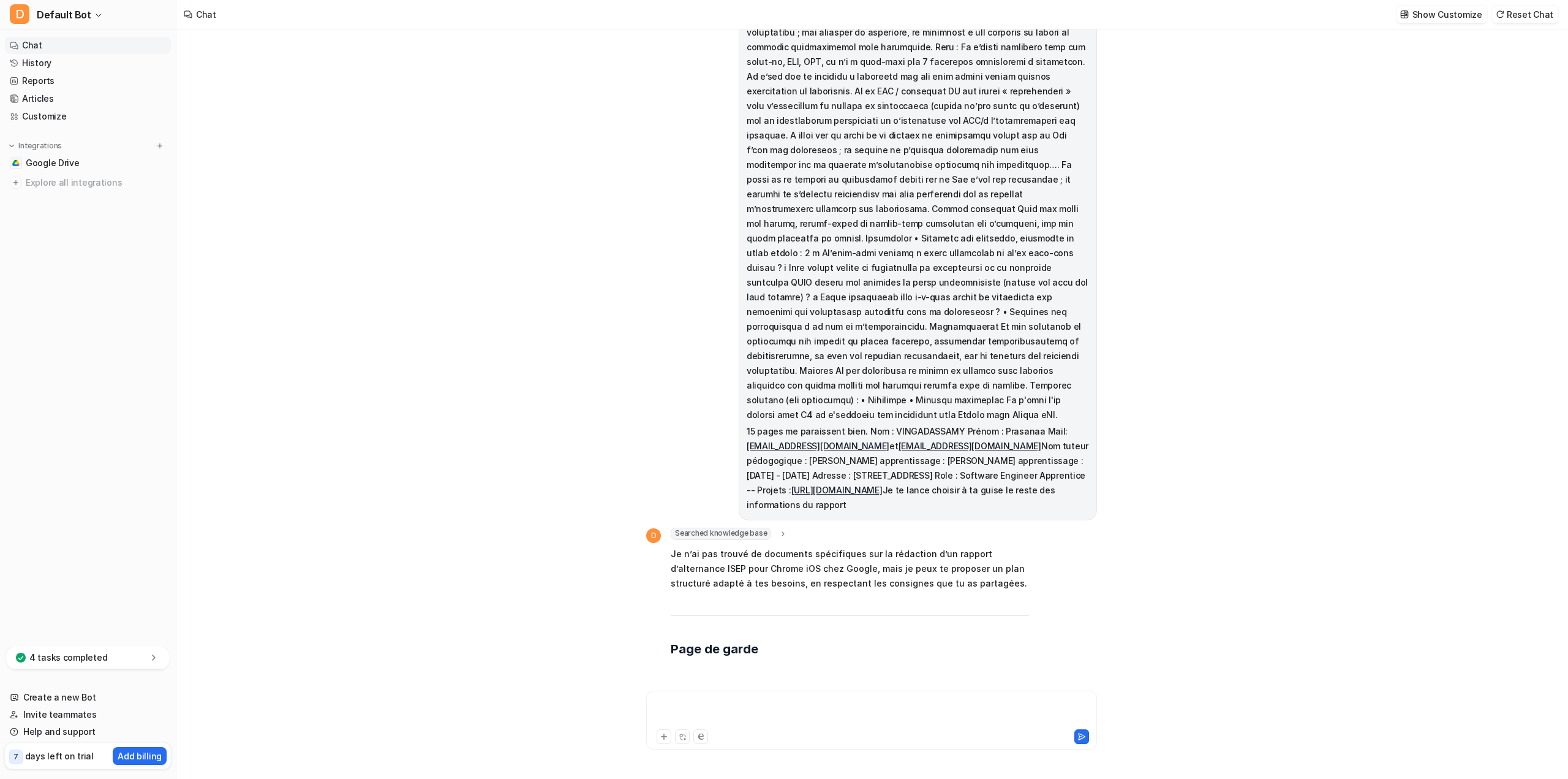
click at [709, 528] on span "Searched knowledge base" at bounding box center [720, 533] width 101 height 12
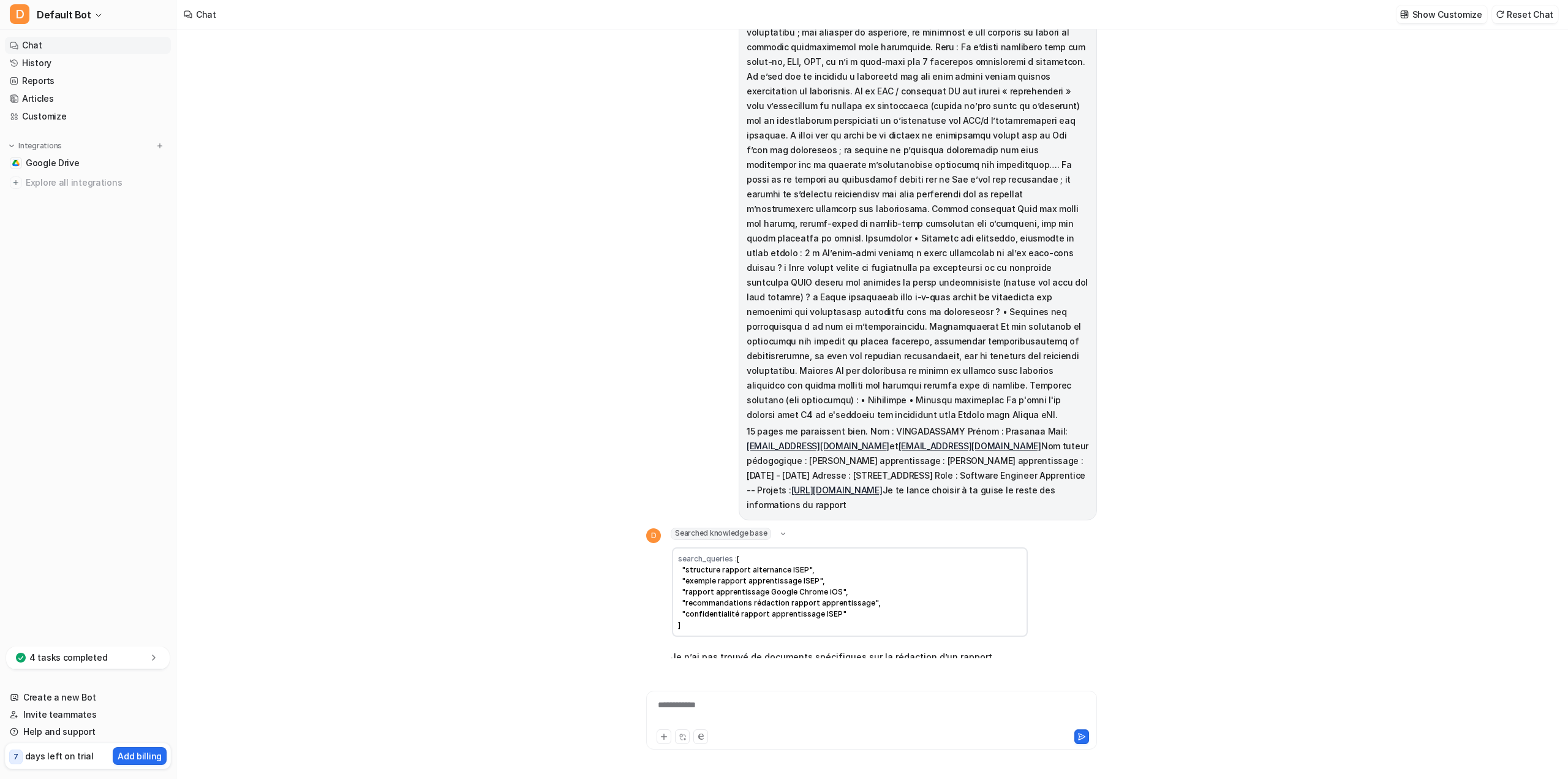
click at [709, 528] on span "Searched knowledge base" at bounding box center [720, 533] width 101 height 12
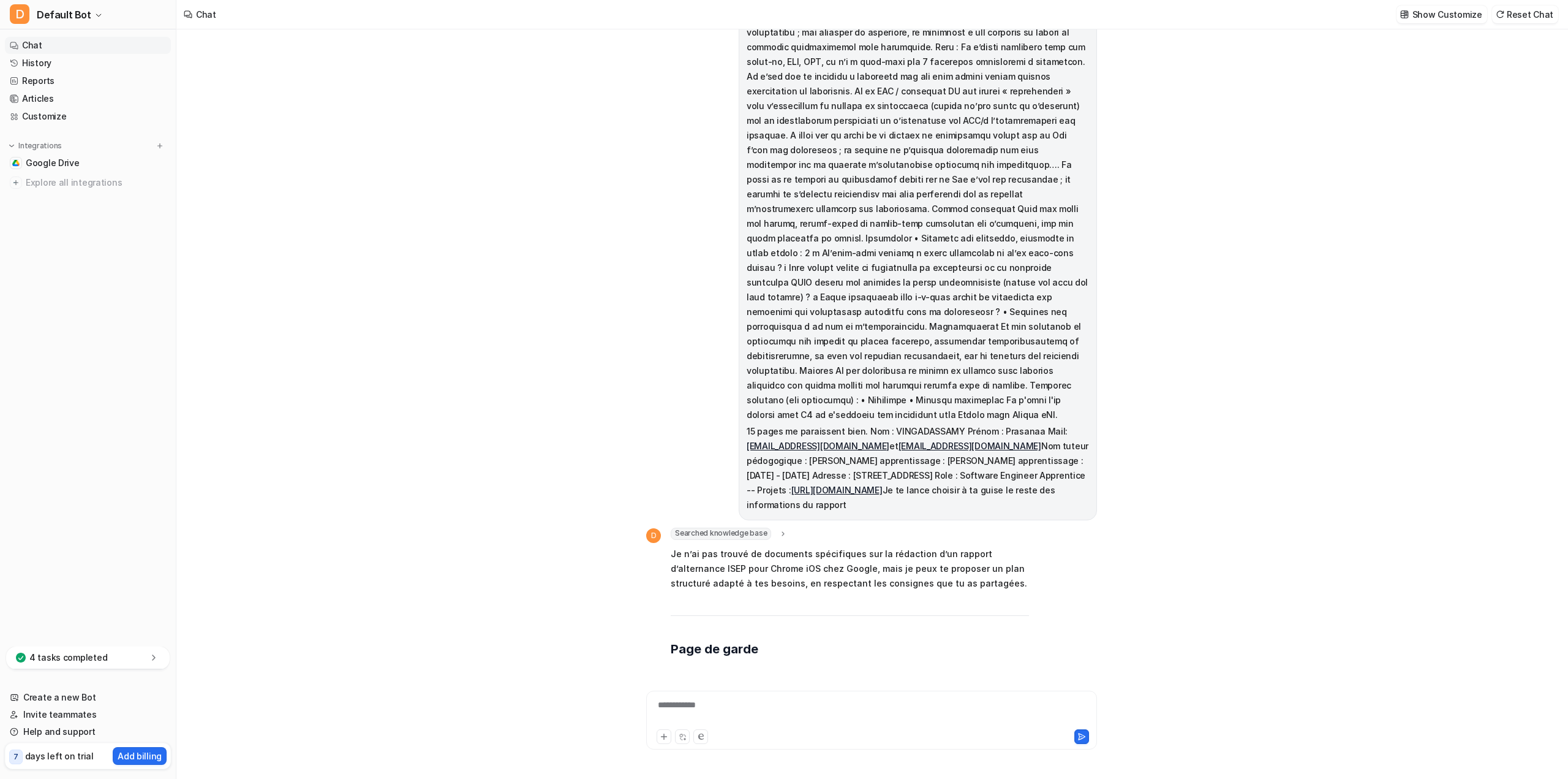
click at [544, 556] on div "15 pages me paraissent bien. Nom : [PERSON_NAME] : Prasanaa Mail: [EMAIL_ADDRES…" at bounding box center [872, 404] width 1390 height 749
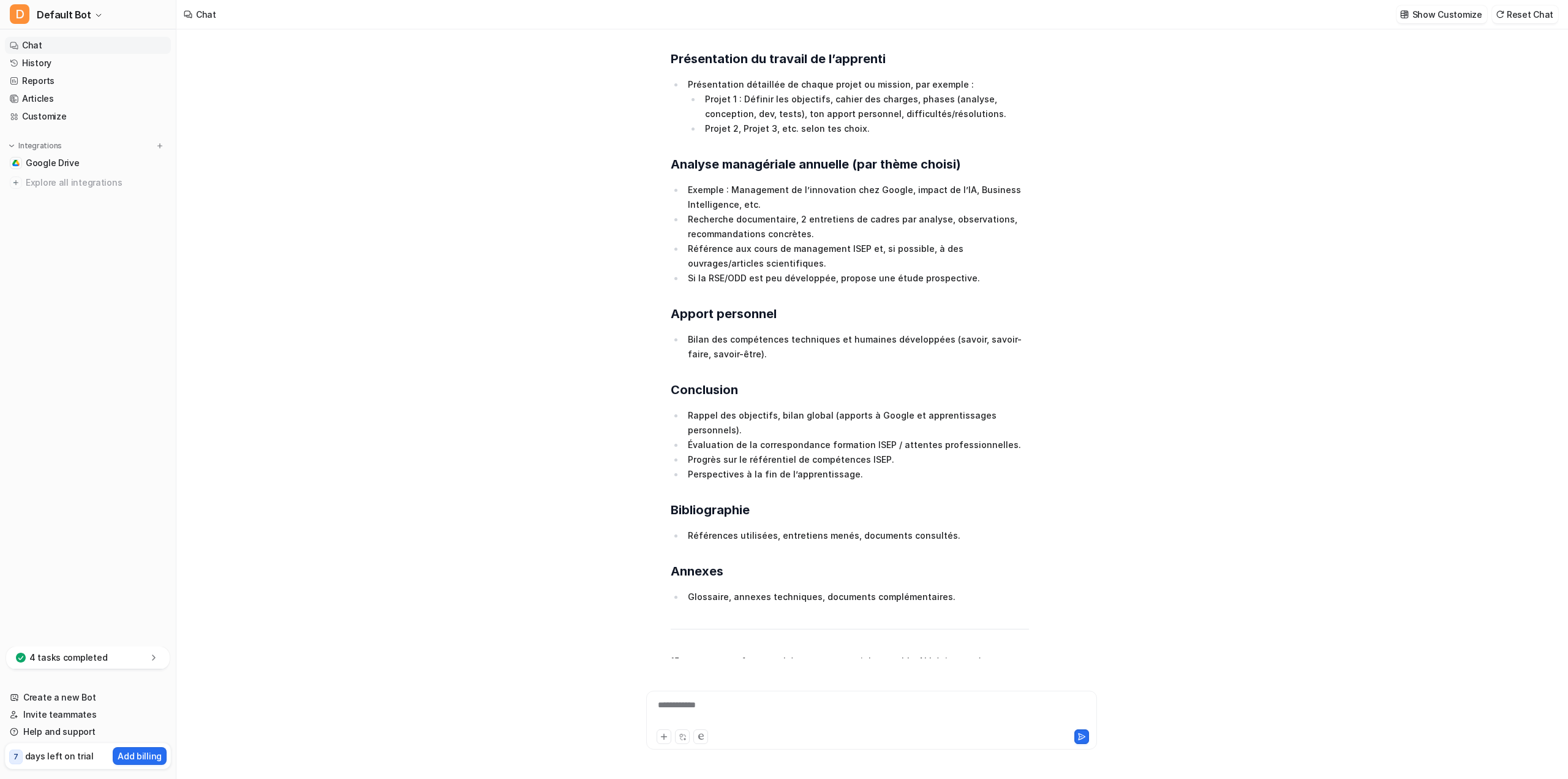
scroll to position [1492, 0]
click at [772, 696] on div "**********" at bounding box center [872, 720] width 451 height 59
click at [749, 707] on div at bounding box center [871, 713] width 444 height 28
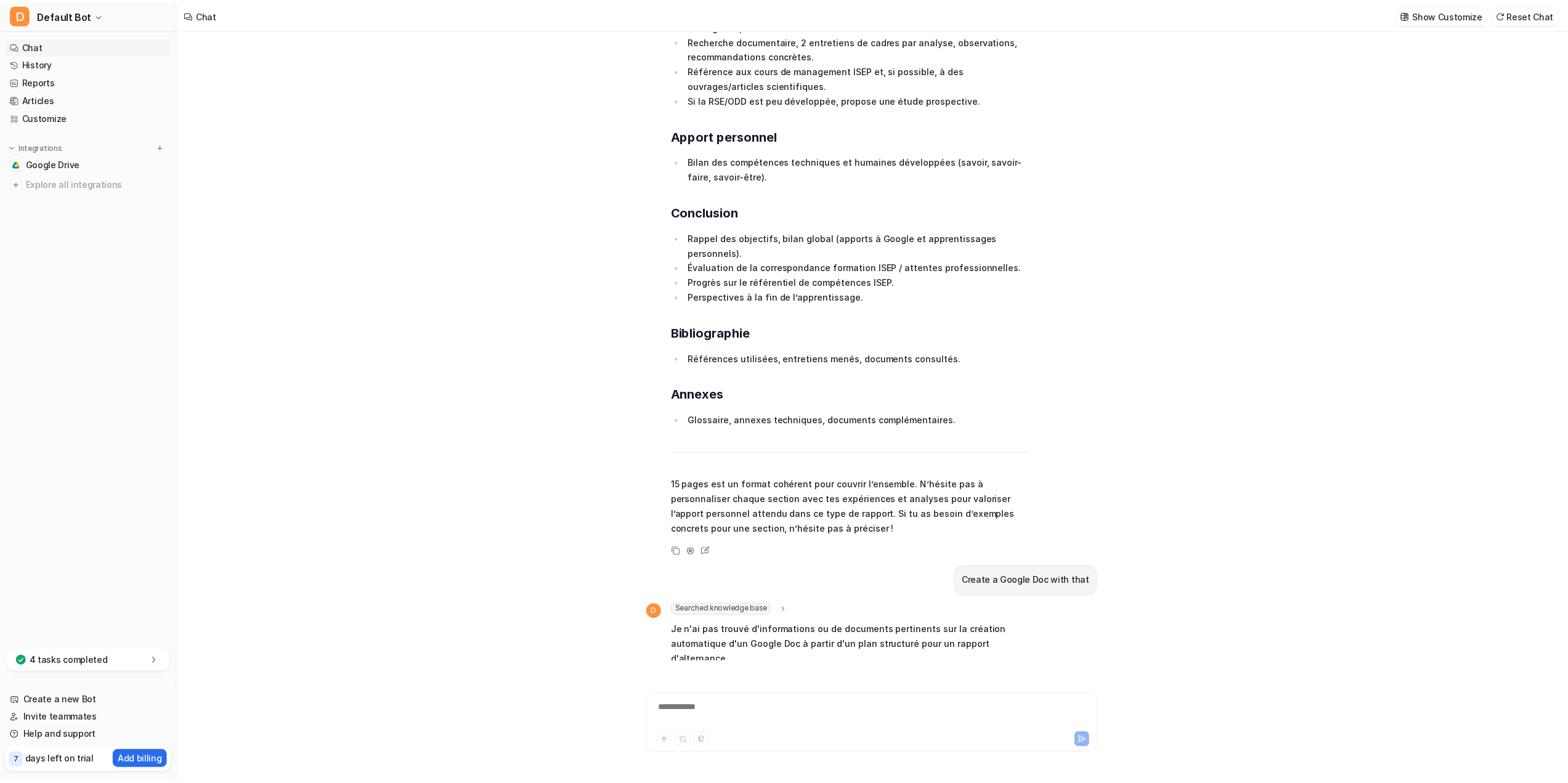
scroll to position [1691, 0]
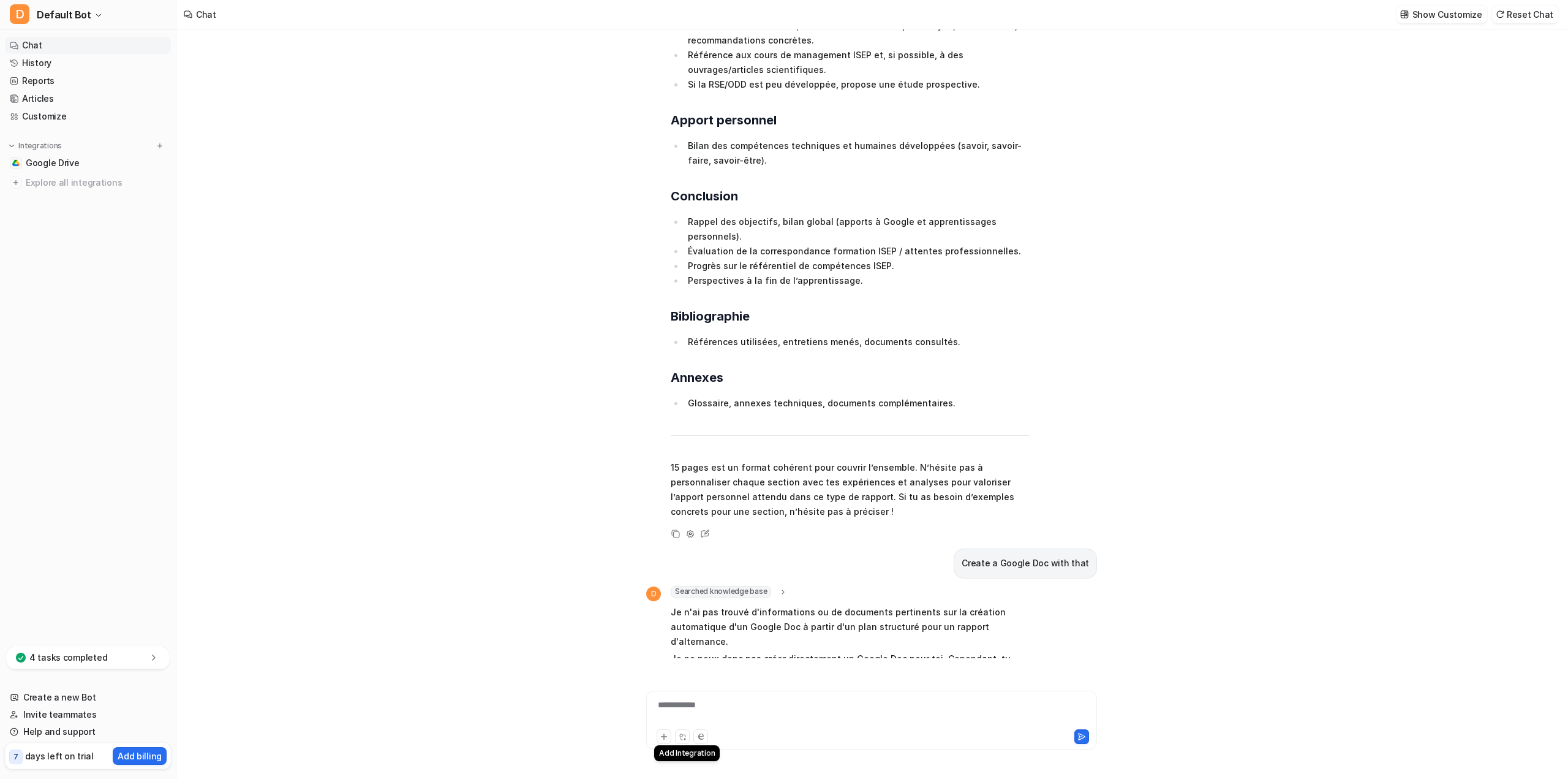
click at [665, 741] on button at bounding box center [663, 736] width 15 height 15
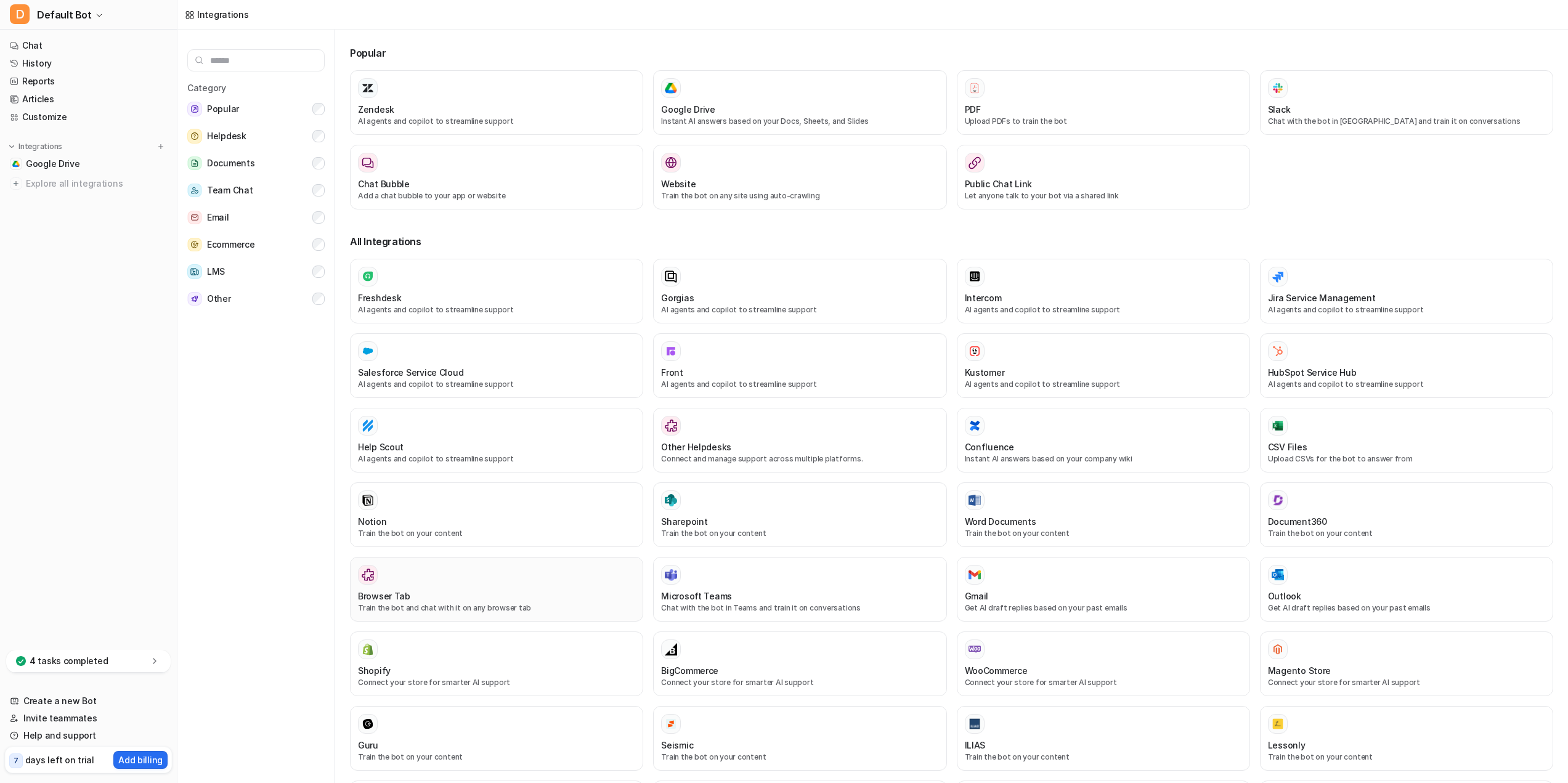
drag, startPoint x: 668, startPoint y: 741, endPoint x: 620, endPoint y: 605, distance: 144.2
click at [620, 608] on div "Freshdesk AI agents and copilot to streamline support Gorgias AI agents and cop…" at bounding box center [951, 596] width 1203 height 675
click at [271, 49] on div "Category Popular Helpdesk Documents Team Chat Email Ecommerce LMS Other" at bounding box center [256, 408] width 158 height 758
click at [268, 57] on input "text" at bounding box center [256, 60] width 137 height 22
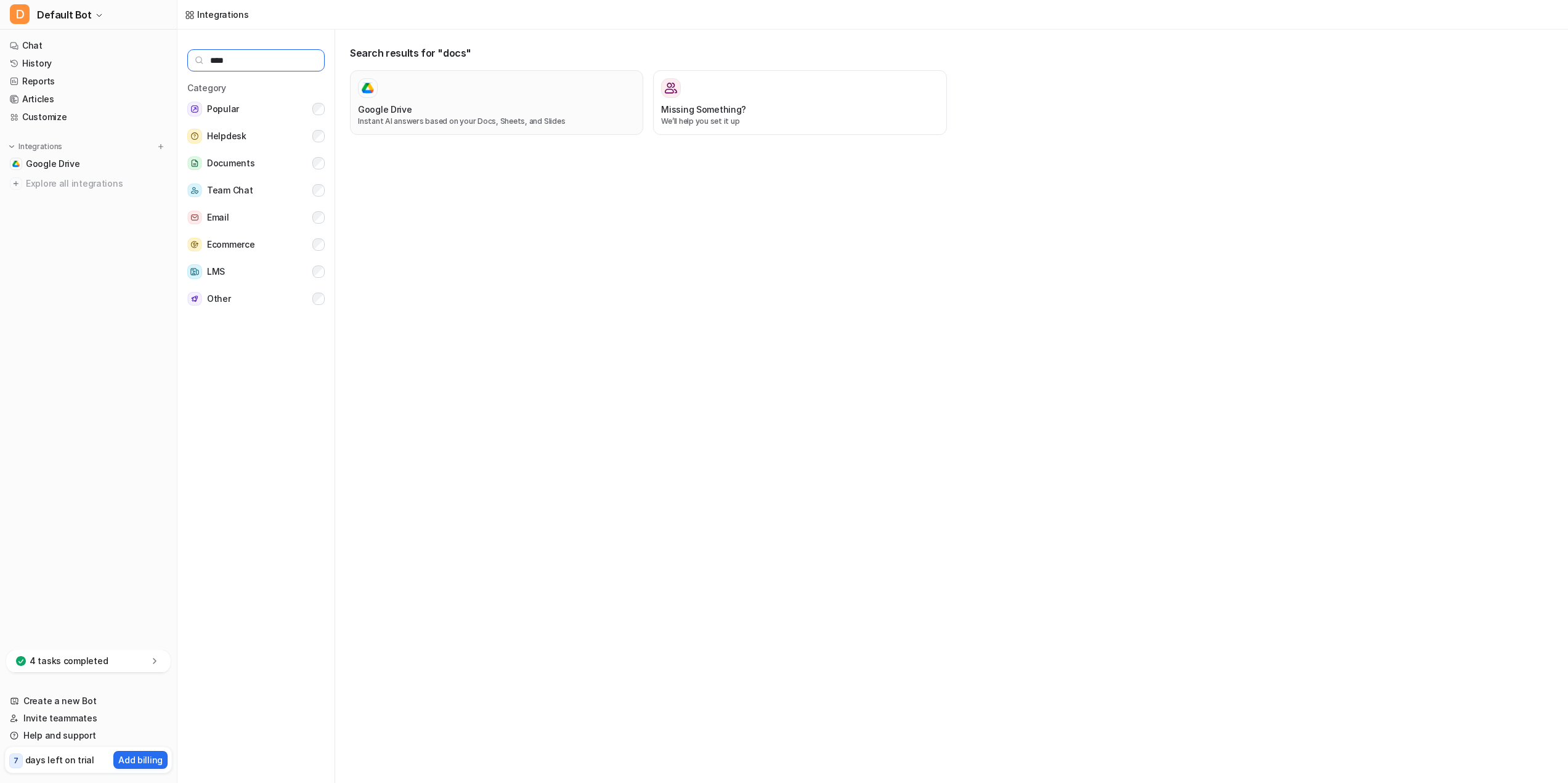
type input "****"
click at [453, 127] on button "Google Drive Instant AI answers based on your Docs, Sheets, and Slides" at bounding box center [496, 102] width 293 height 64
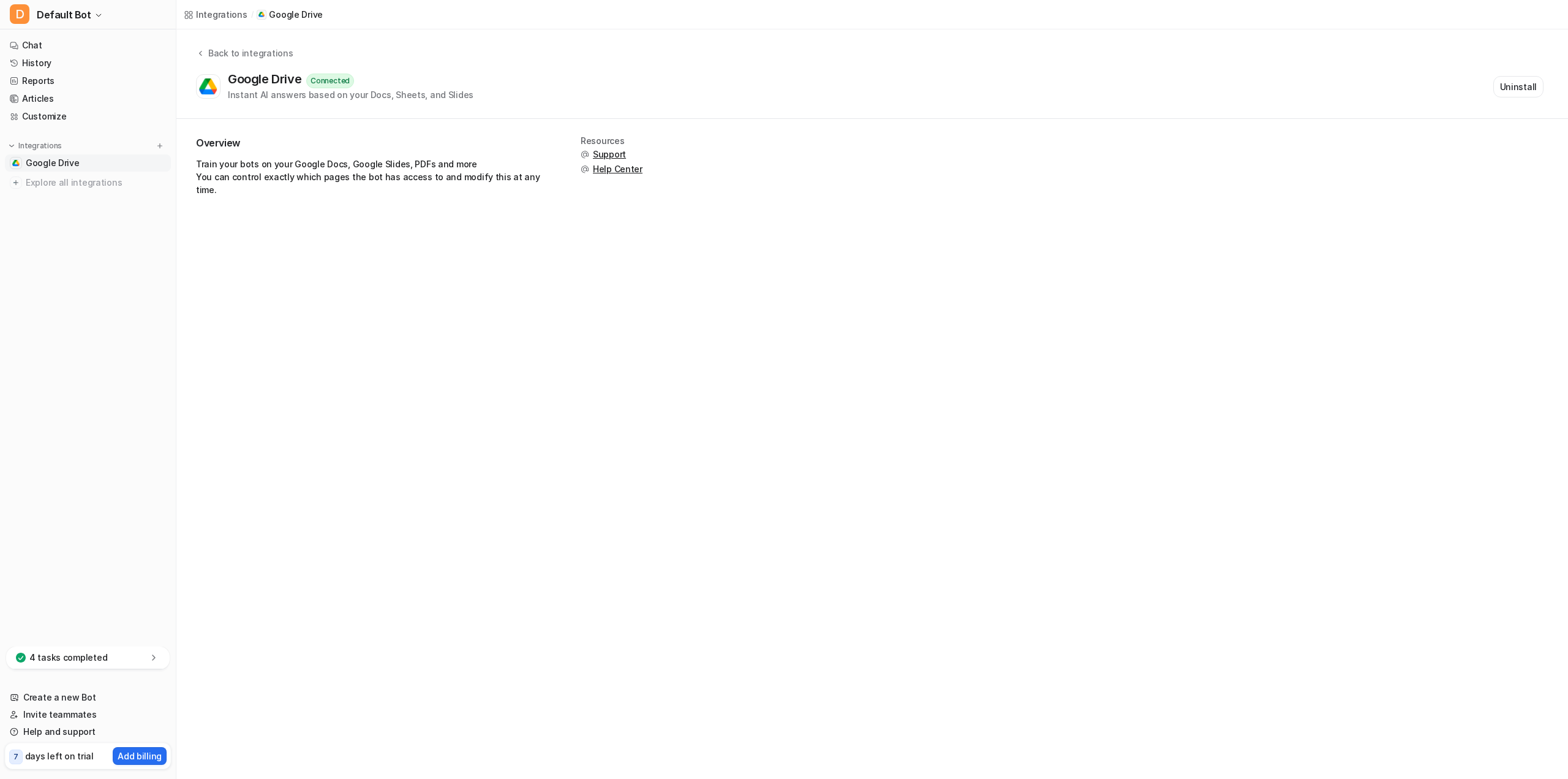
click at [228, 39] on div "Back to integrations Google Drive Connected Instant AI answers based on your Do…" at bounding box center [872, 74] width 1391 height 89
click at [230, 52] on div "Back to integrations" at bounding box center [249, 53] width 88 height 13
